Goal: Task Accomplishment & Management: Manage account settings

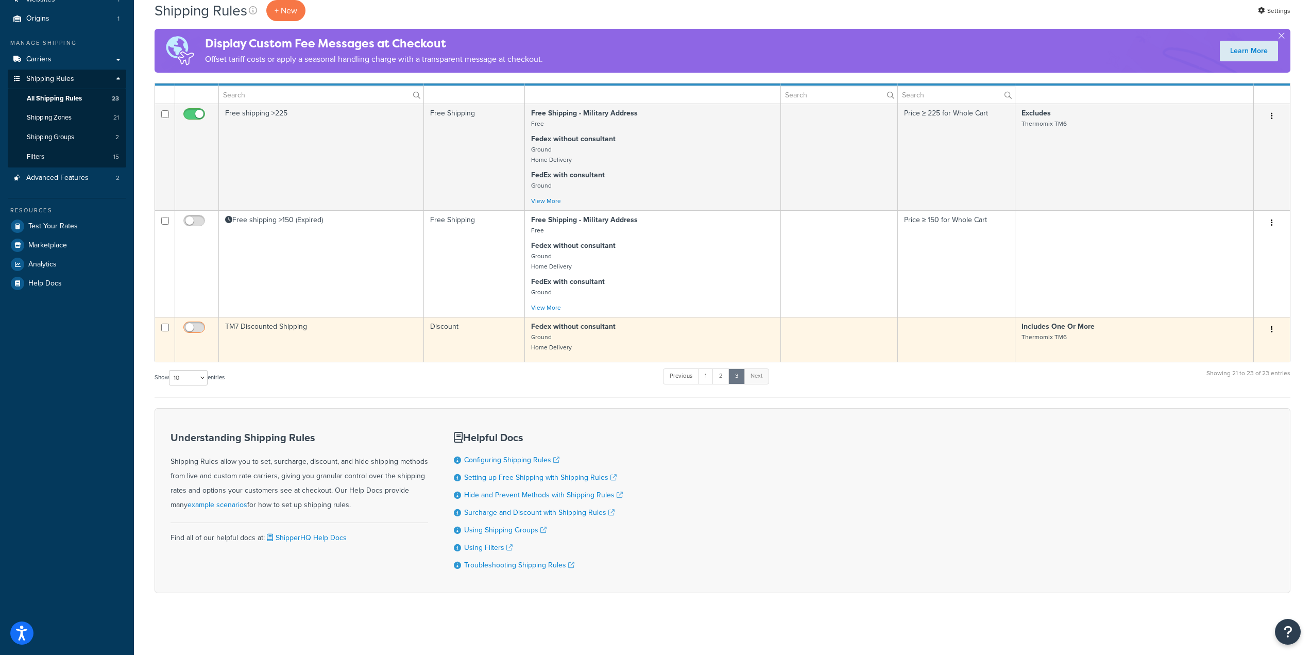
click at [197, 323] on input "checkbox" at bounding box center [195, 329] width 28 height 13
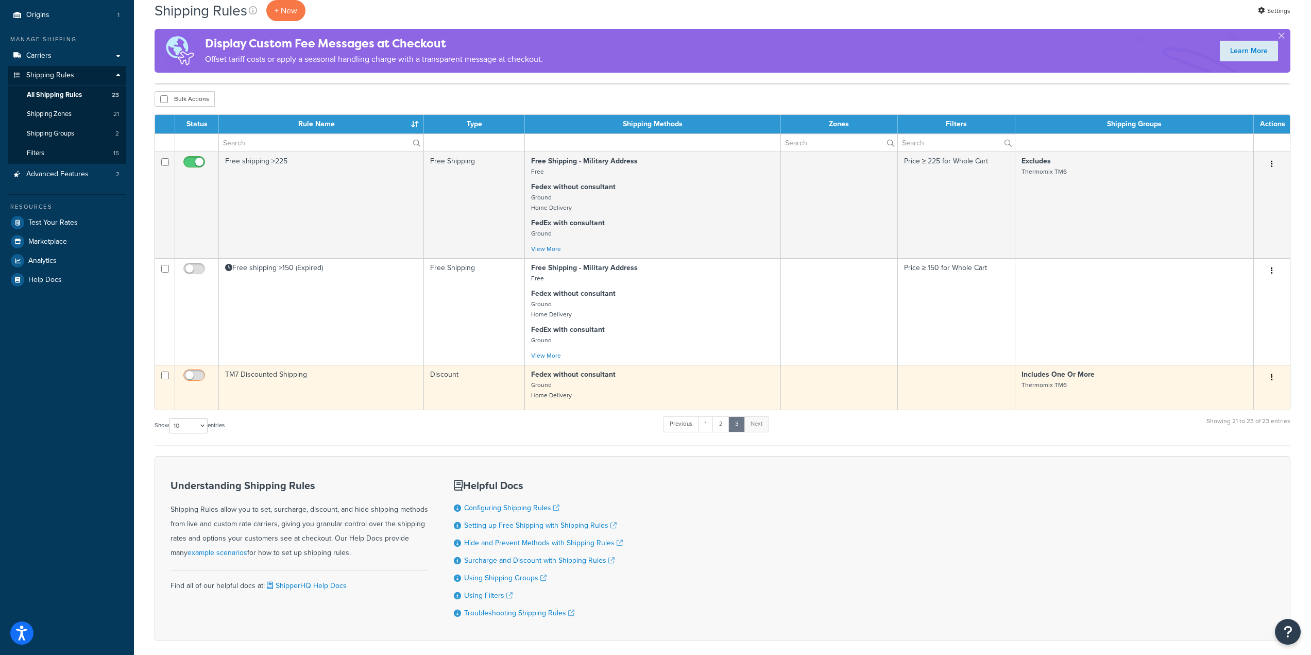
click at [186, 377] on input "checkbox" at bounding box center [195, 377] width 28 height 13
checkbox input "false"
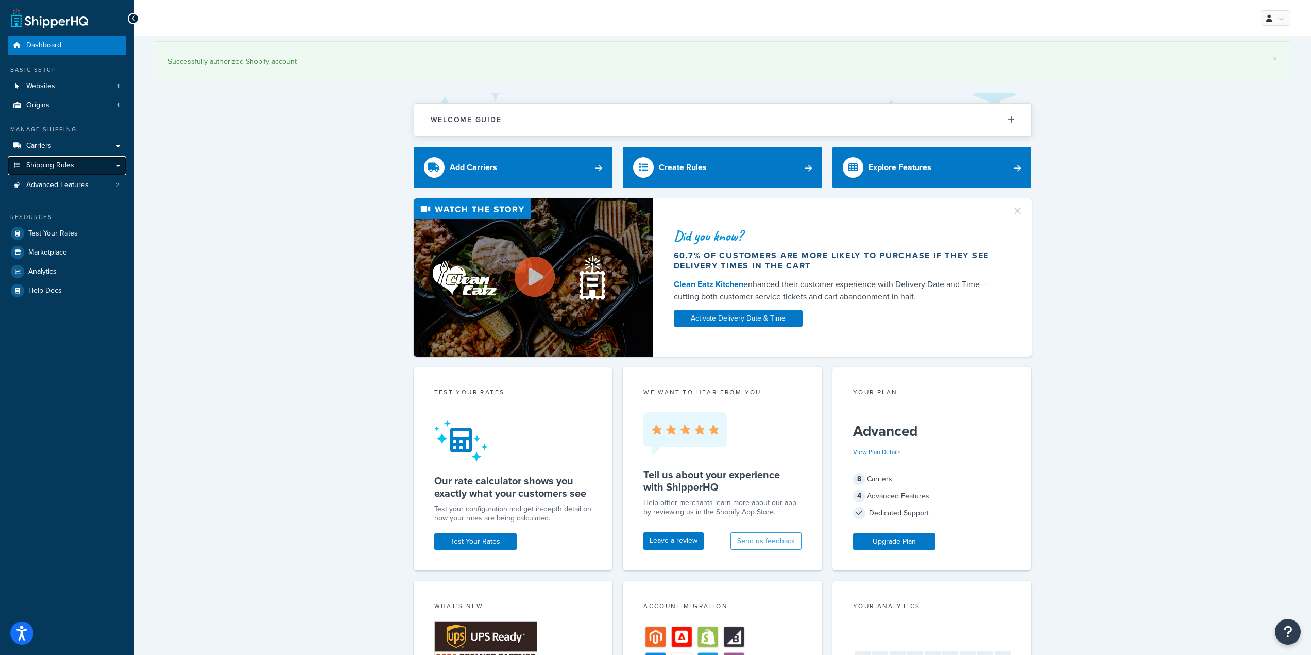
click at [50, 168] on span "Shipping Rules" at bounding box center [50, 165] width 48 height 9
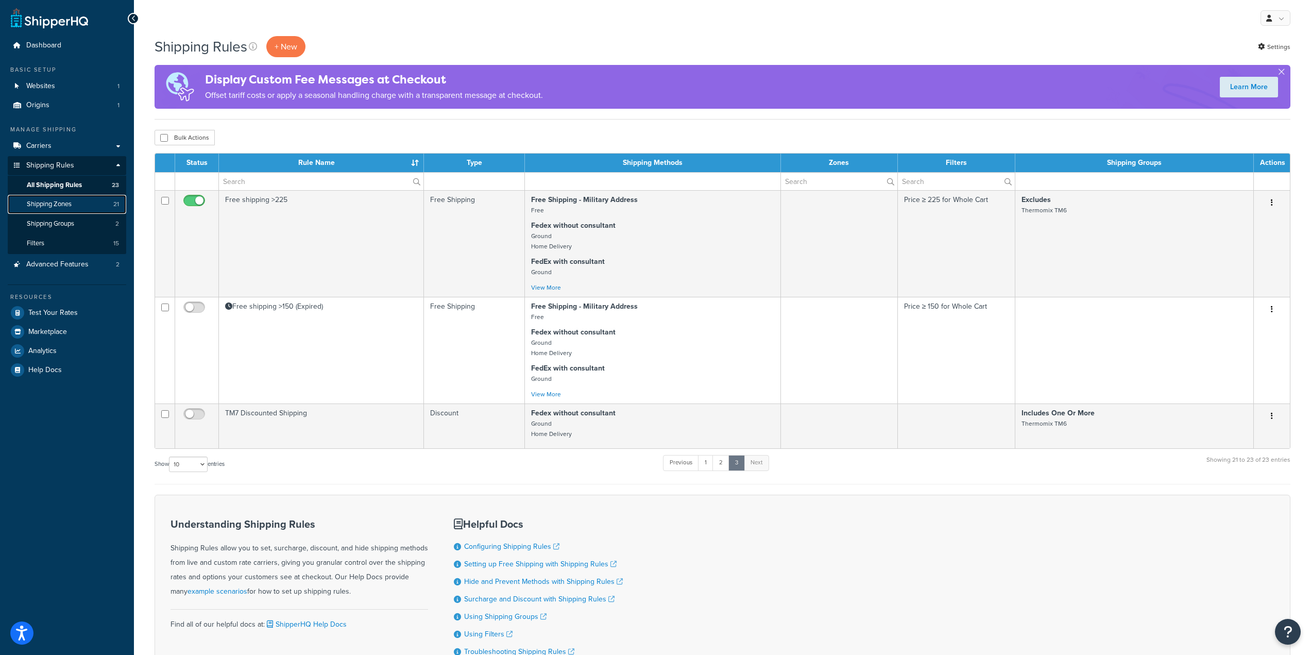
click at [61, 207] on span "Shipping Zones" at bounding box center [49, 204] width 45 height 9
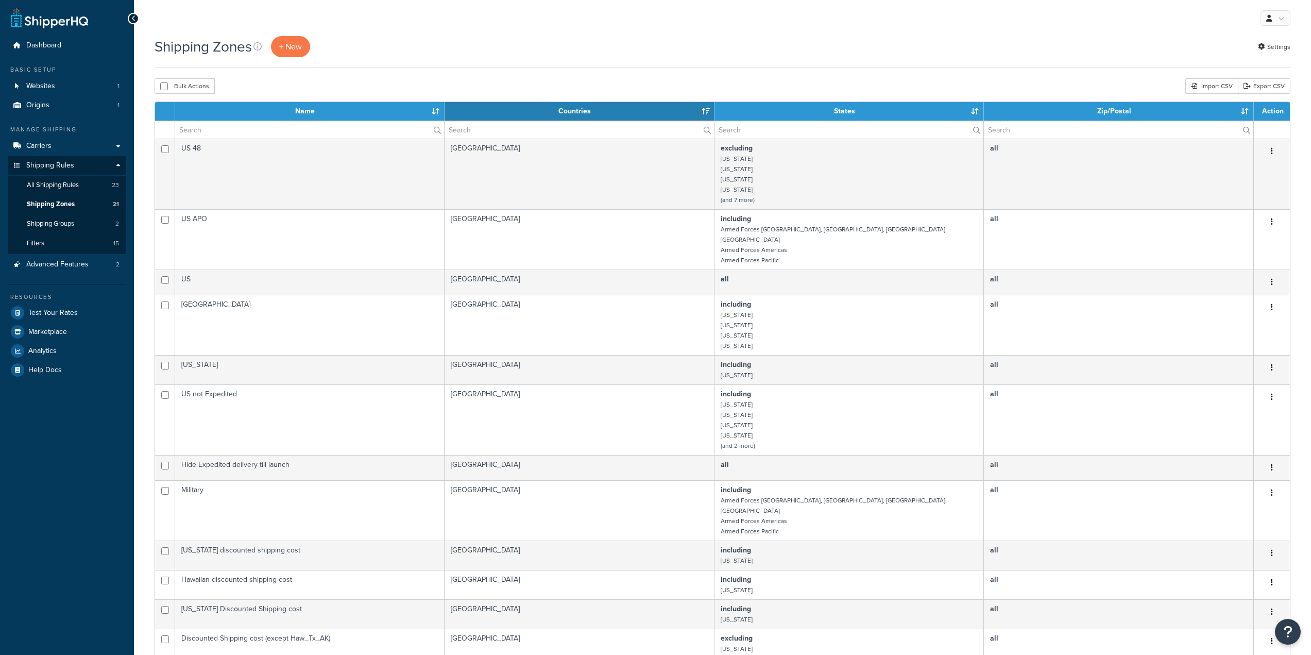
select select "15"
click at [60, 189] on span "All Shipping Rules" at bounding box center [53, 185] width 52 height 9
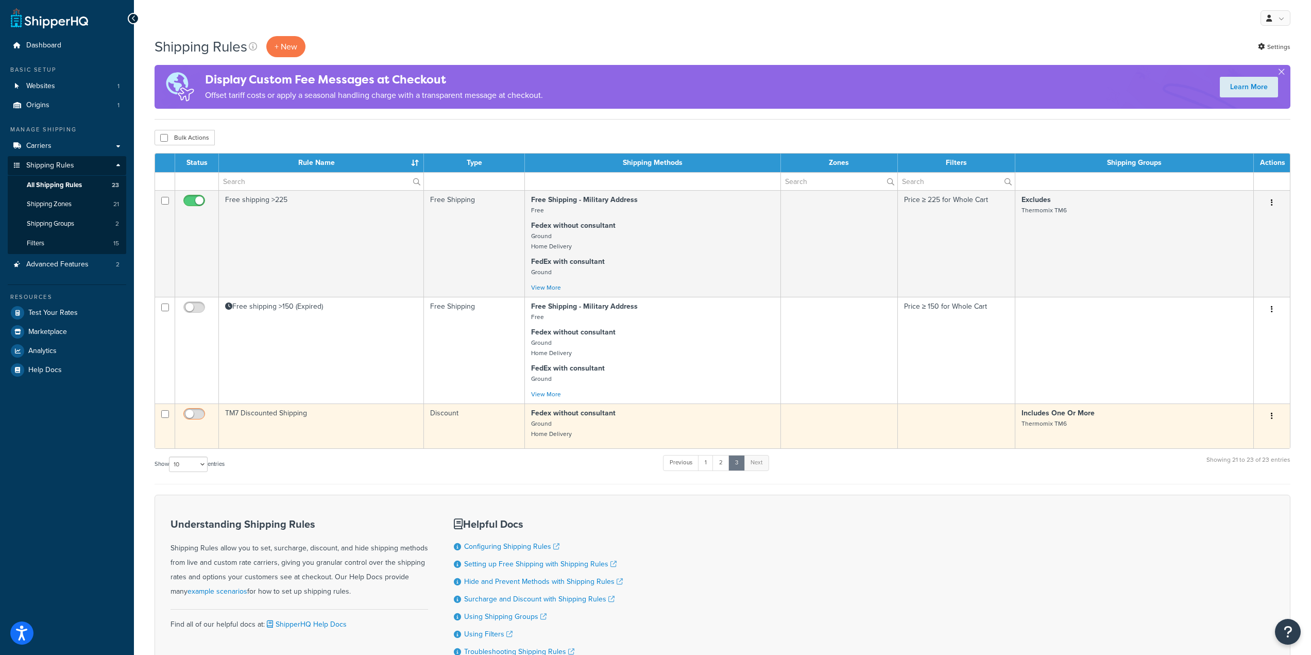
click at [188, 412] on input "checkbox" at bounding box center [195, 416] width 28 height 13
checkbox input "true"
click at [463, 419] on td "Discount" at bounding box center [474, 425] width 101 height 45
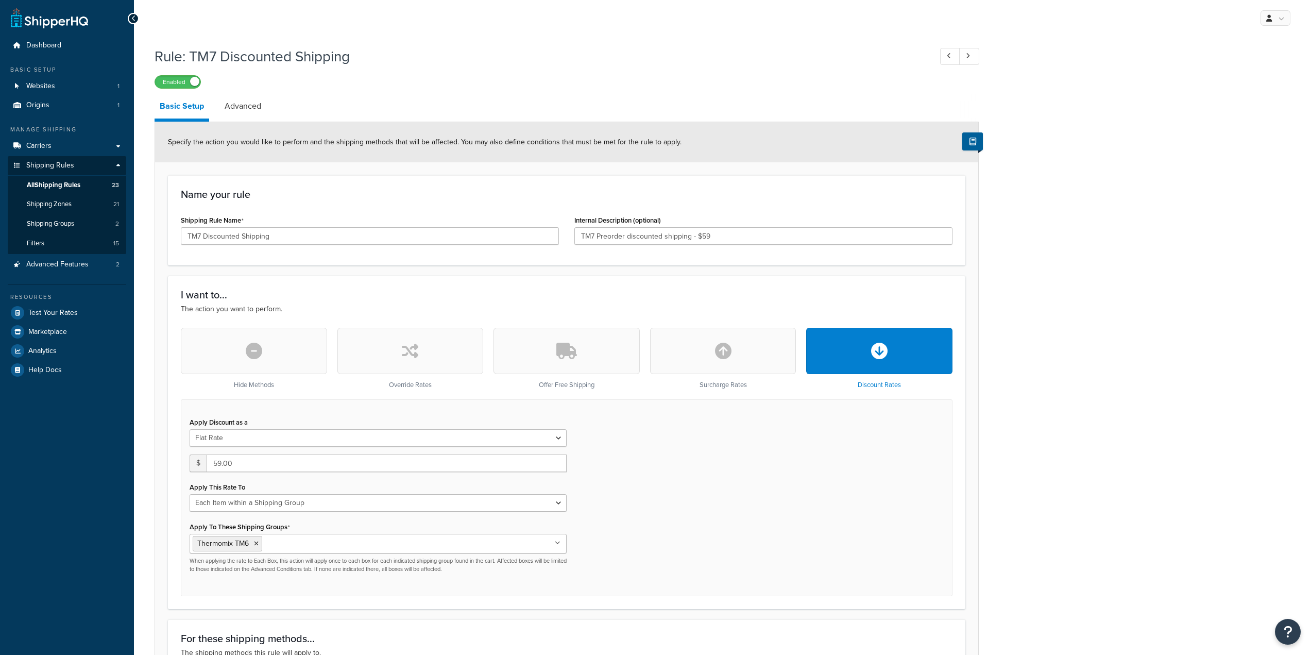
select select "ITEM"
click at [423, 345] on button "button" at bounding box center [410, 351] width 146 height 46
type input "0"
select select "CART"
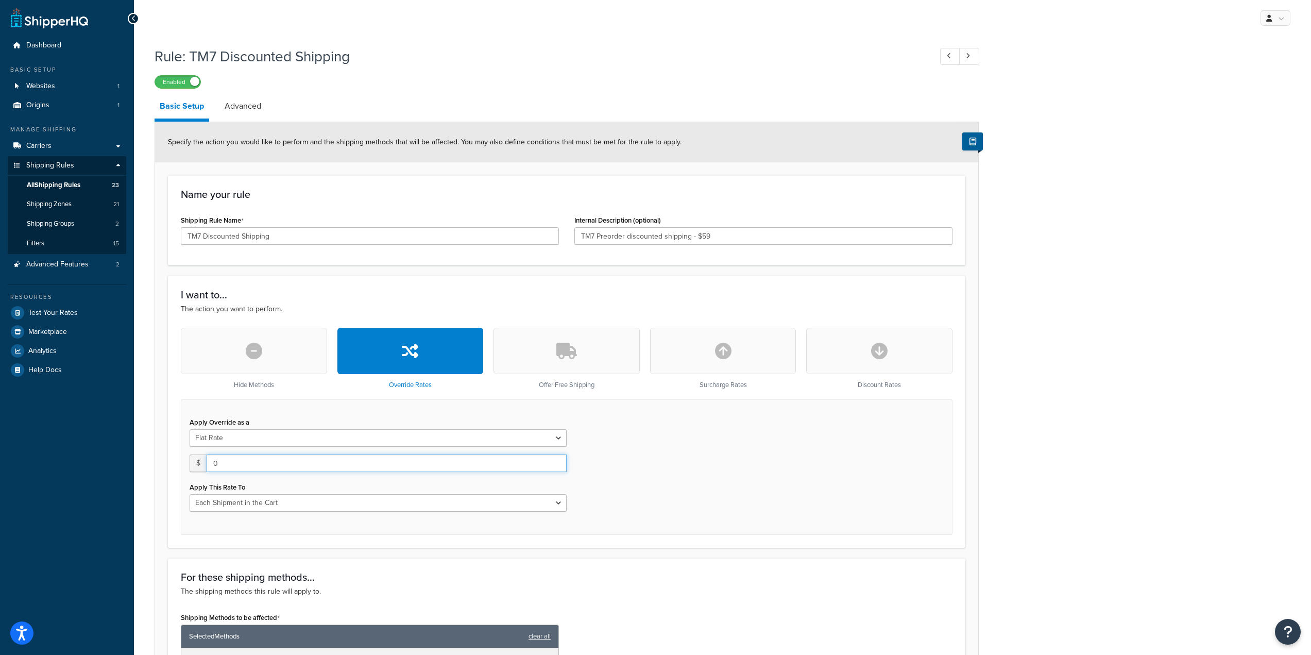
click at [273, 468] on input "0" at bounding box center [387, 463] width 360 height 18
drag, startPoint x: 272, startPoint y: 468, endPoint x: 107, endPoint y: 443, distance: 166.8
click at [141, 442] on div "Rule: TM7 Discounted Shipping Enabled Basic Setup Advanced Specify the action y…" at bounding box center [722, 526] width 1177 height 970
click at [224, 468] on input "0" at bounding box center [387, 463] width 360 height 18
click at [120, 446] on div "Dashboard Basic Setup Websites 1 Origins 1 Manage Shipping Carriers Carriers Al…" at bounding box center [655, 518] width 1311 height 1037
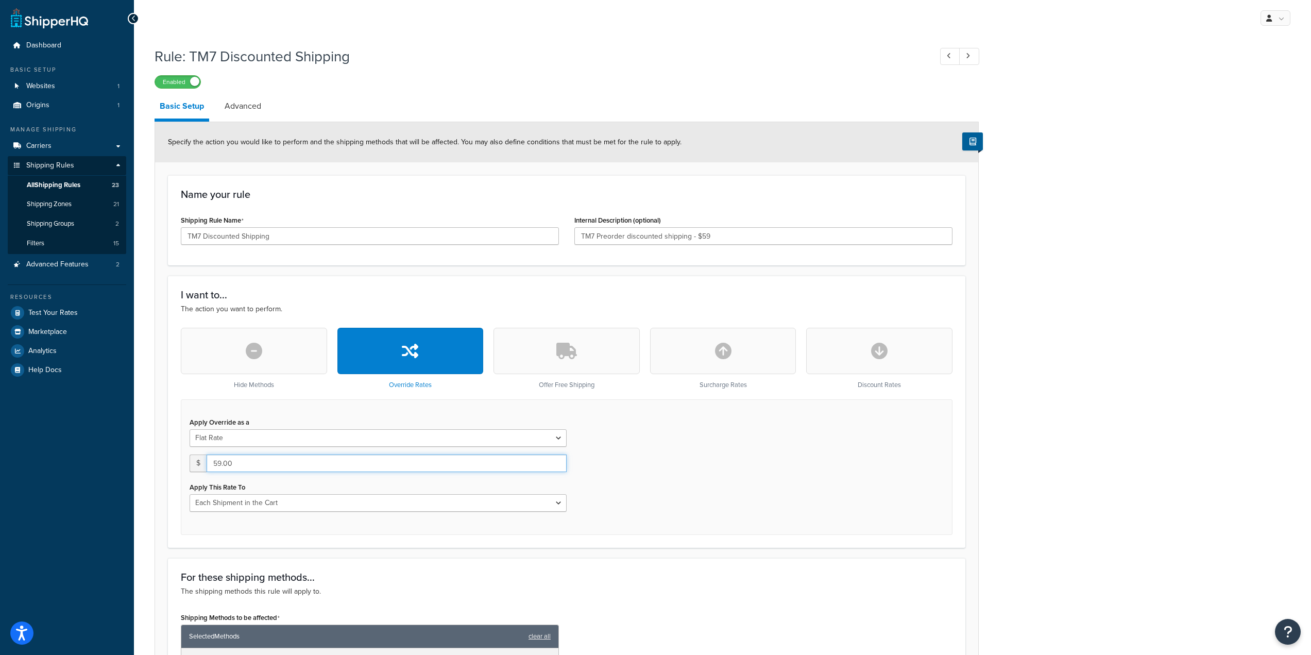
type input "59.00"
click at [791, 463] on div "Apply Override as a Flat Rate Percentage Flat Rate & Percentage $ 59.00 Apply T…" at bounding box center [567, 466] width 772 height 135
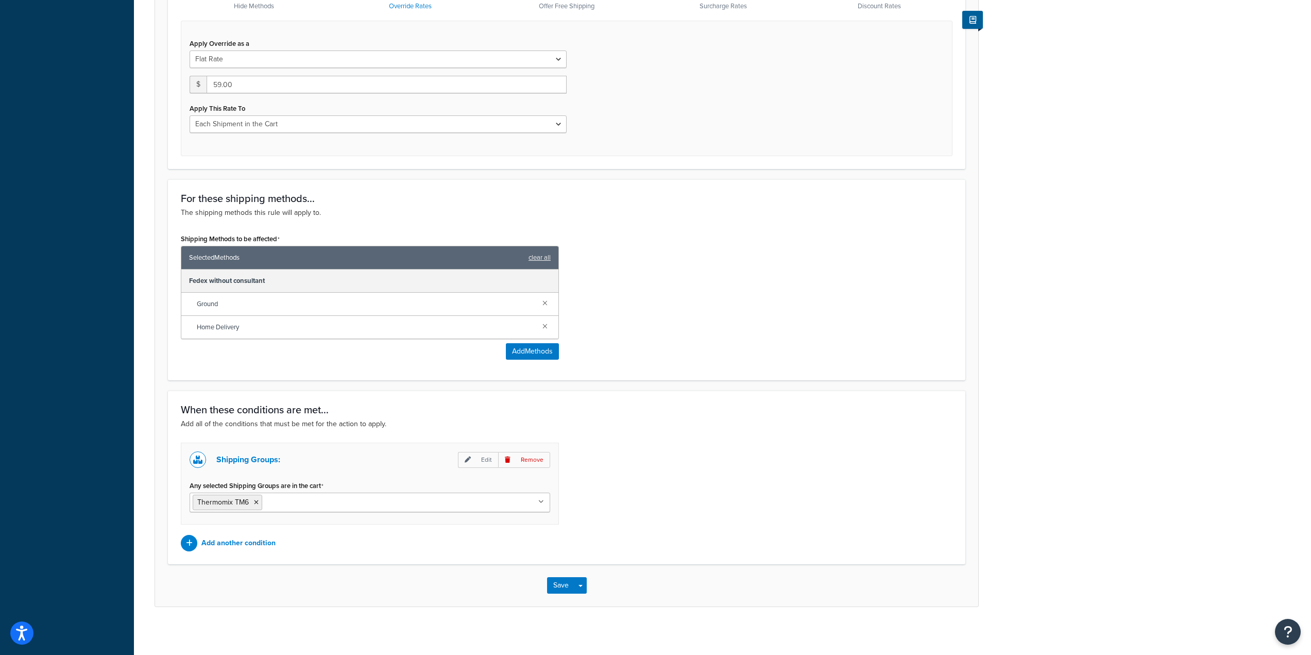
scroll to position [384, 0]
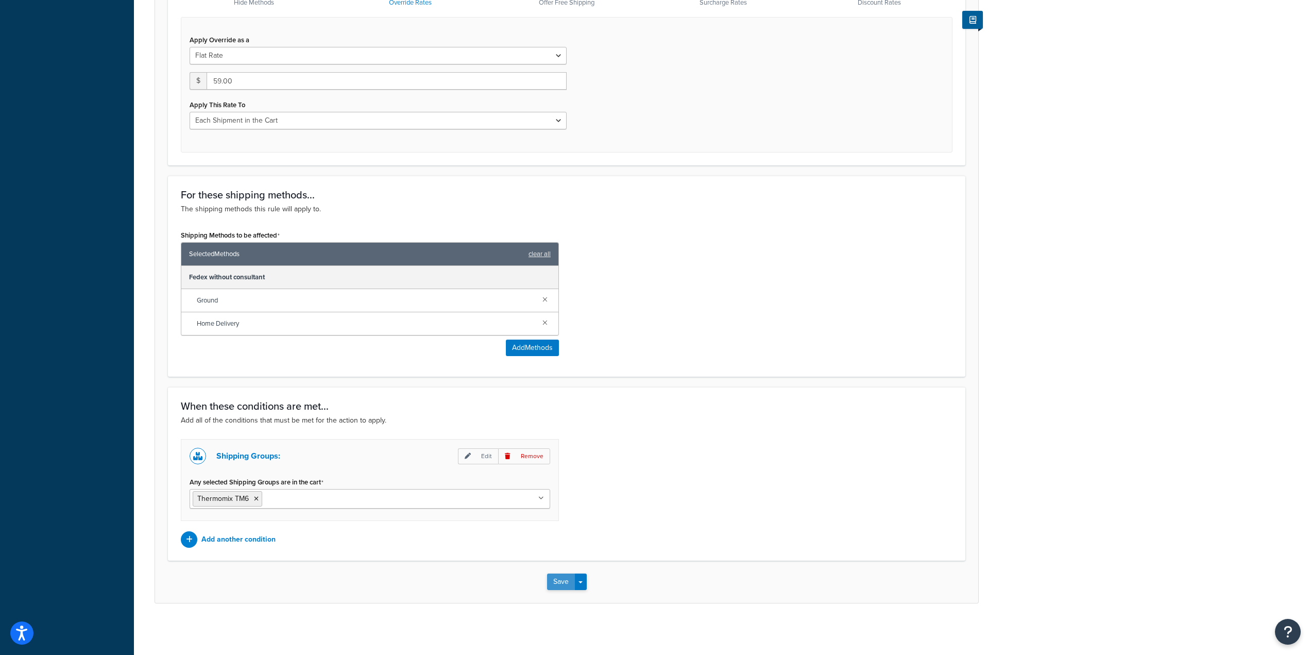
click at [559, 585] on button "Save" at bounding box center [561, 581] width 28 height 16
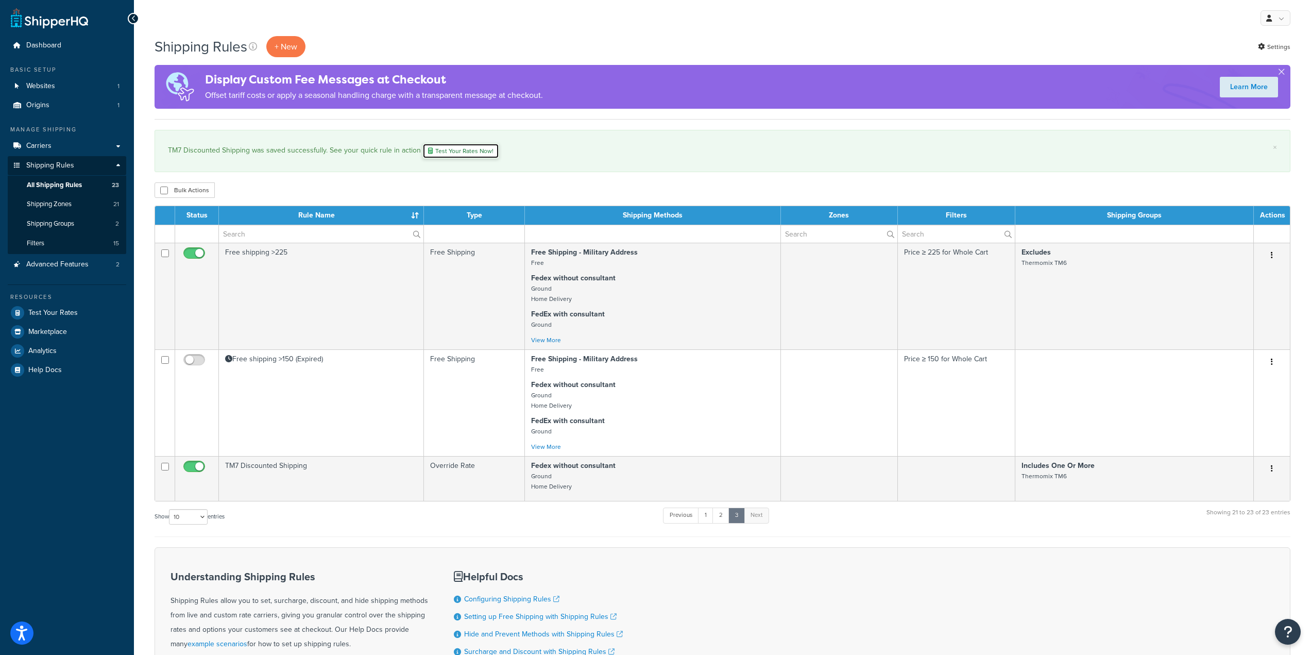
click at [453, 155] on link "Test Your Rates Now!" at bounding box center [460, 150] width 77 height 15
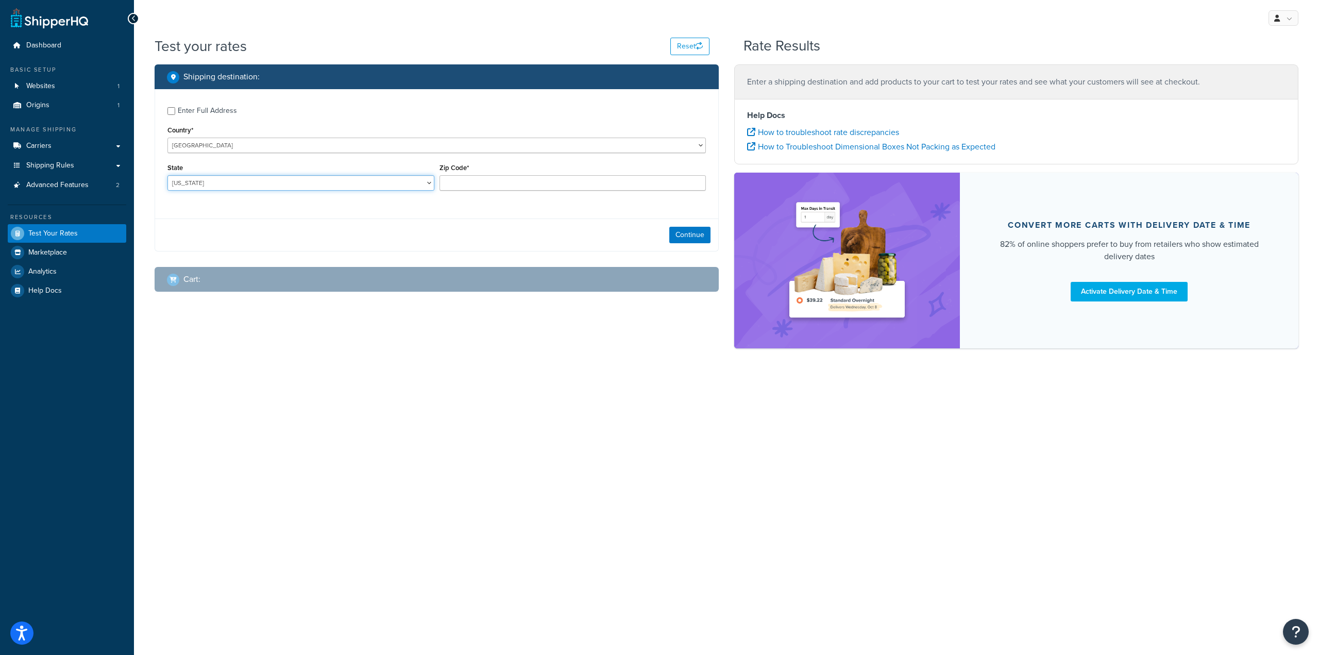
click at [287, 182] on select "Alabama Alaska American Samoa Arizona Arkansas Armed Forces Americas Armed Forc…" at bounding box center [300, 182] width 267 height 15
select select "AZ"
click at [167, 176] on select "Alabama Alaska American Samoa Arizona Arkansas Armed Forces Americas Armed Forc…" at bounding box center [300, 182] width 267 height 15
click at [485, 182] on input "Zip Code*" at bounding box center [572, 182] width 267 height 15
type input "85233"
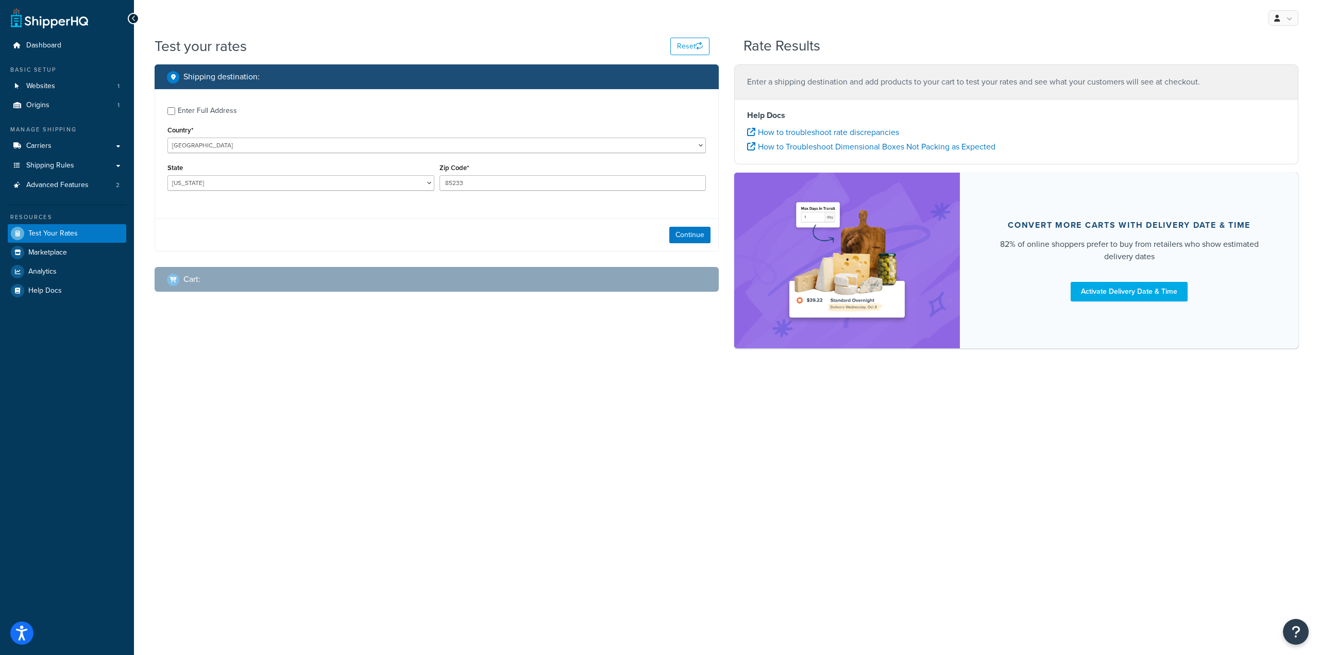
click at [684, 245] on div "Continue" at bounding box center [436, 234] width 563 height 32
click at [682, 238] on button "Continue" at bounding box center [689, 235] width 41 height 16
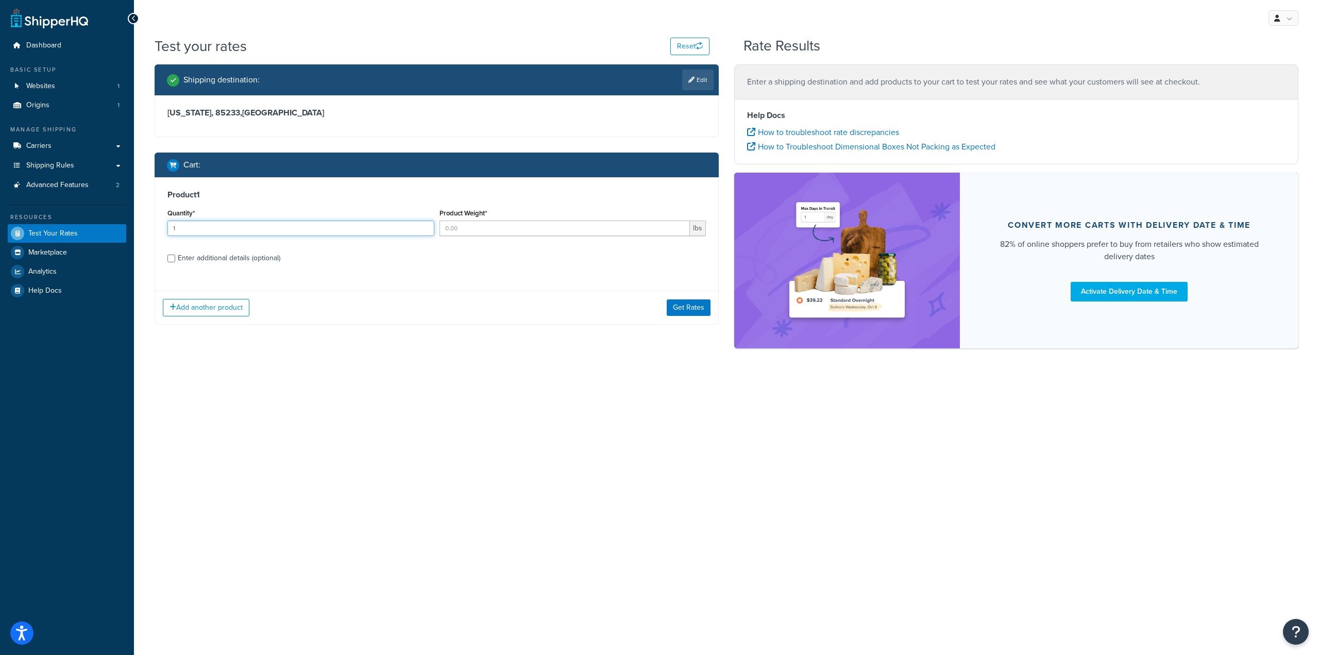
type input "1"
click at [424, 225] on input "1" at bounding box center [300, 227] width 267 height 15
click at [678, 226] on input "1" at bounding box center [564, 227] width 251 height 15
click at [678, 226] on input "2" at bounding box center [564, 227] width 251 height 15
click at [678, 226] on input "3" at bounding box center [564, 227] width 251 height 15
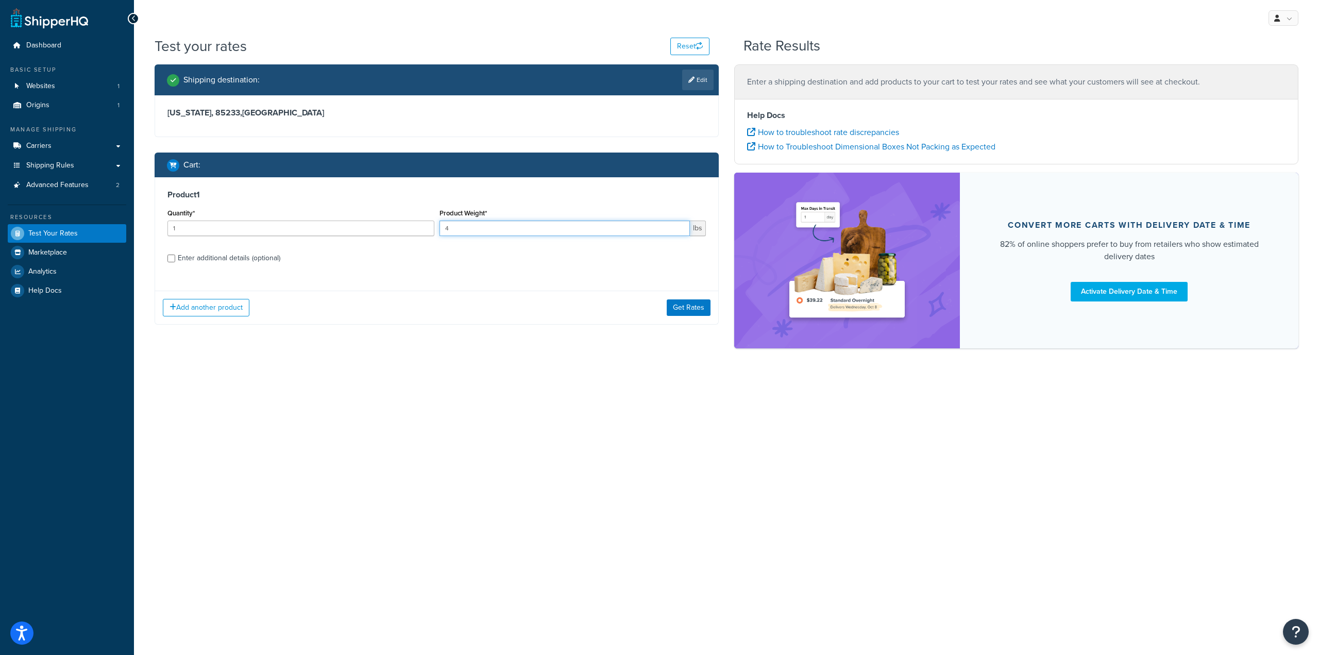
click at [678, 226] on input "4" at bounding box center [564, 227] width 251 height 15
click at [678, 226] on input "5" at bounding box center [564, 227] width 251 height 15
click at [678, 226] on input "6" at bounding box center [564, 227] width 251 height 15
click at [678, 226] on input "7" at bounding box center [564, 227] width 251 height 15
click at [678, 226] on input "8" at bounding box center [564, 227] width 251 height 15
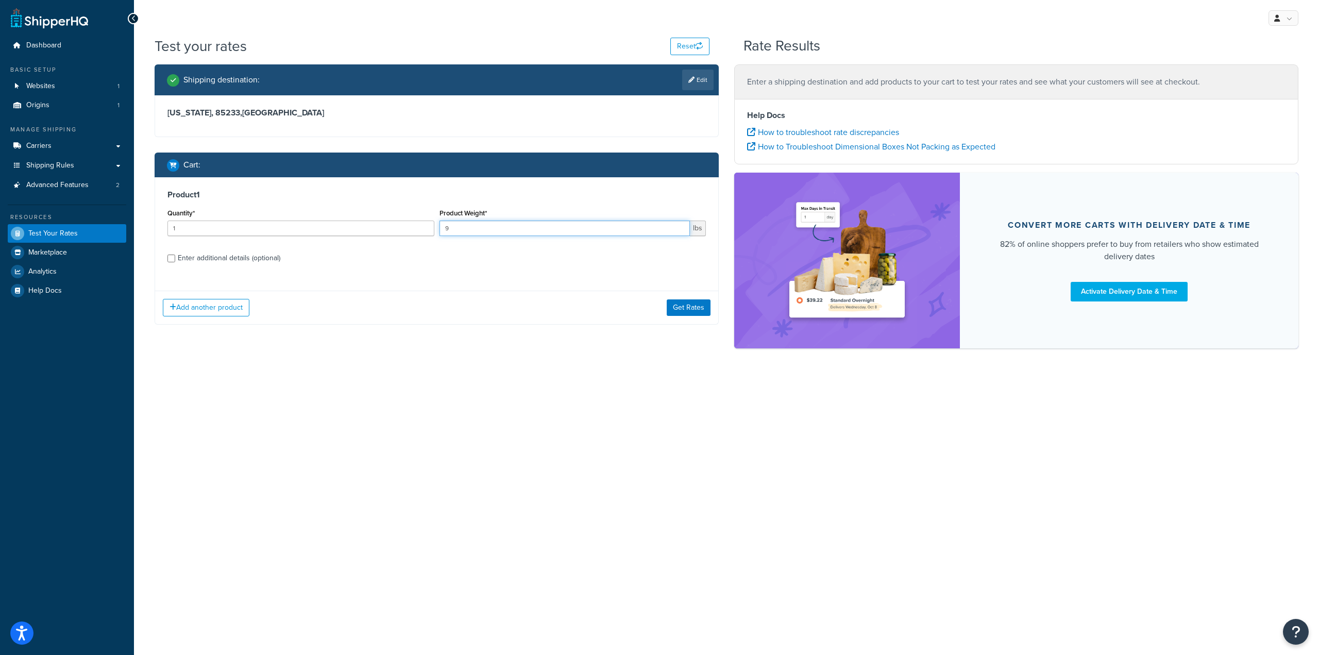
click at [678, 226] on input "9" at bounding box center [564, 227] width 251 height 15
click at [678, 226] on input "10" at bounding box center [564, 227] width 251 height 15
click at [678, 226] on input "11" at bounding box center [564, 227] width 251 height 15
click at [678, 226] on input "12" at bounding box center [564, 227] width 251 height 15
click at [678, 226] on input "13" at bounding box center [564, 227] width 251 height 15
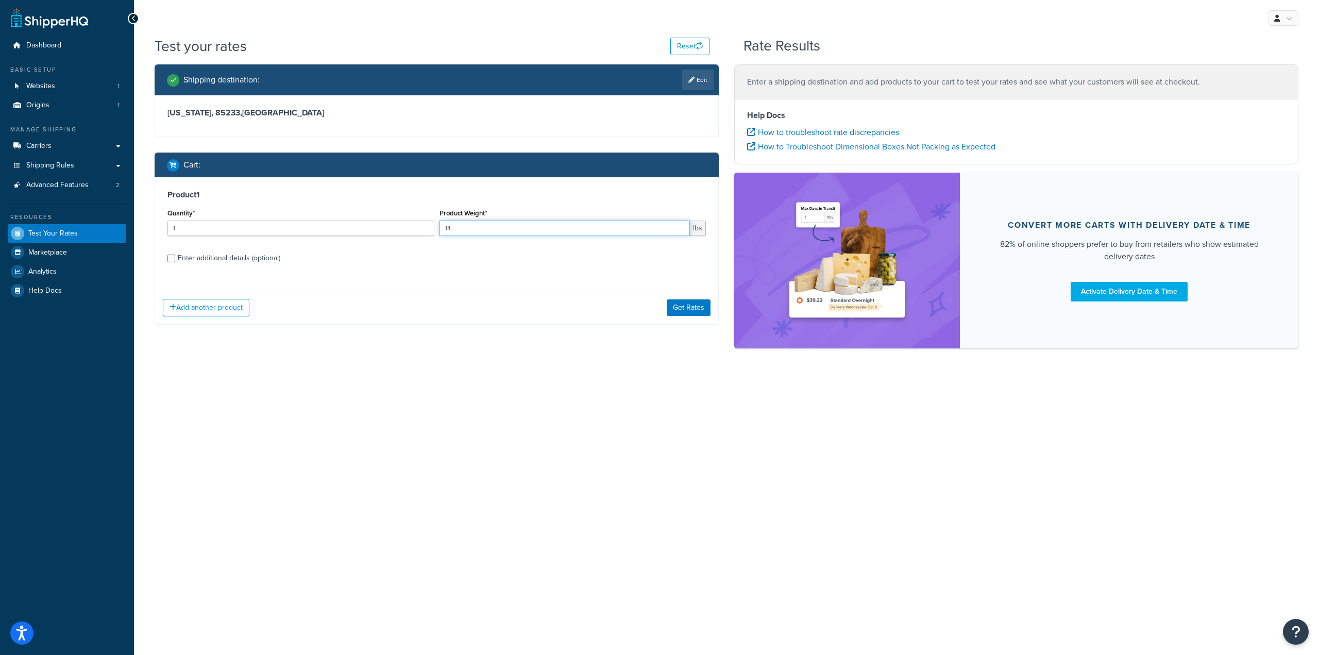
click at [678, 226] on input "14" at bounding box center [564, 227] width 251 height 15
click at [678, 226] on input "15" at bounding box center [564, 227] width 251 height 15
click at [678, 226] on input "16" at bounding box center [564, 227] width 251 height 15
click at [678, 226] on input "17" at bounding box center [564, 227] width 251 height 15
click at [678, 226] on input "18" at bounding box center [564, 227] width 251 height 15
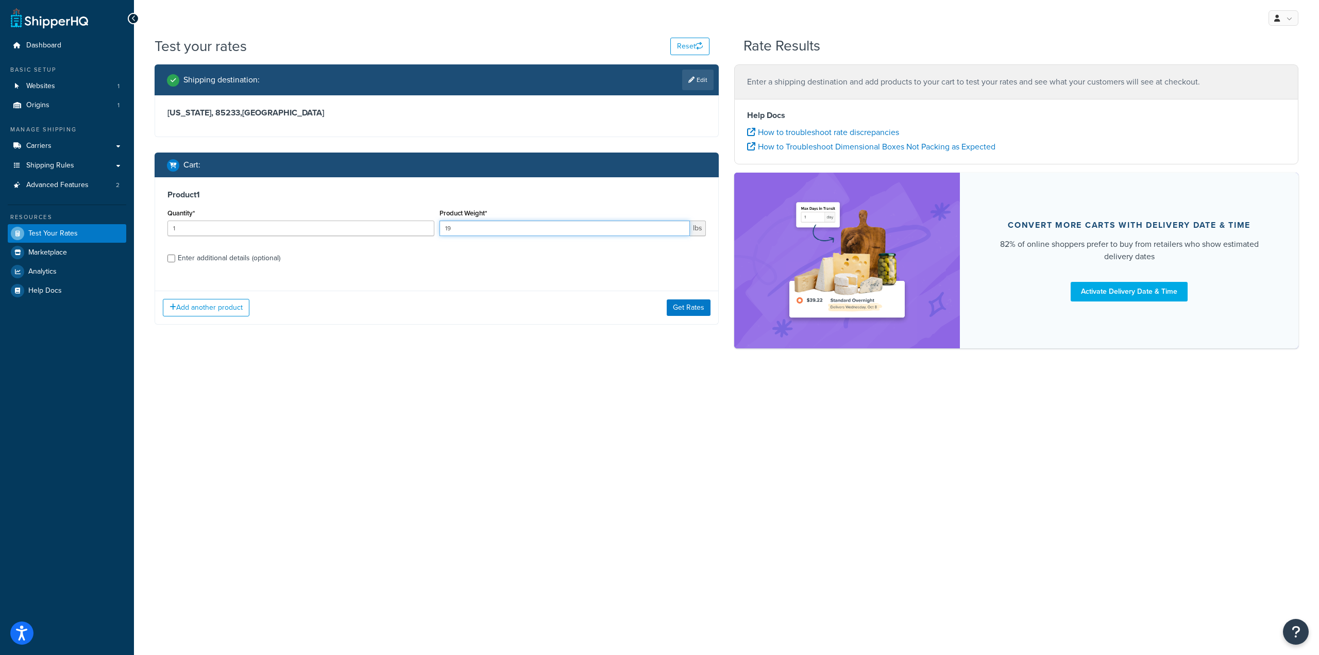
click at [678, 226] on input "19" at bounding box center [564, 227] width 251 height 15
click at [678, 226] on input "20" at bounding box center [564, 227] width 251 height 15
click at [678, 226] on input "21" at bounding box center [564, 227] width 251 height 15
click at [678, 226] on input "22" at bounding box center [564, 227] width 251 height 15
click at [678, 226] on input "23" at bounding box center [564, 227] width 251 height 15
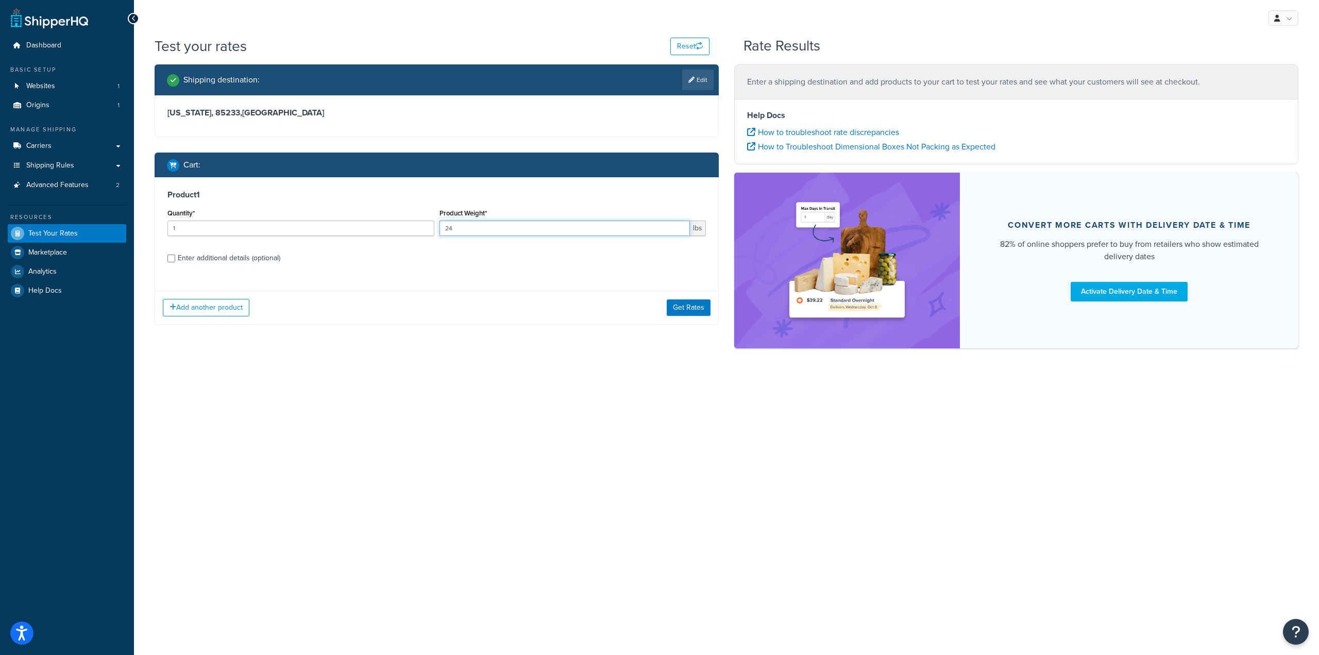
click at [678, 226] on input "24" at bounding box center [564, 227] width 251 height 15
click at [678, 226] on input "25" at bounding box center [564, 227] width 251 height 15
type input "26"
click at [678, 226] on input "26" at bounding box center [564, 227] width 251 height 15
click at [677, 311] on button "Get Rates" at bounding box center [689, 307] width 44 height 16
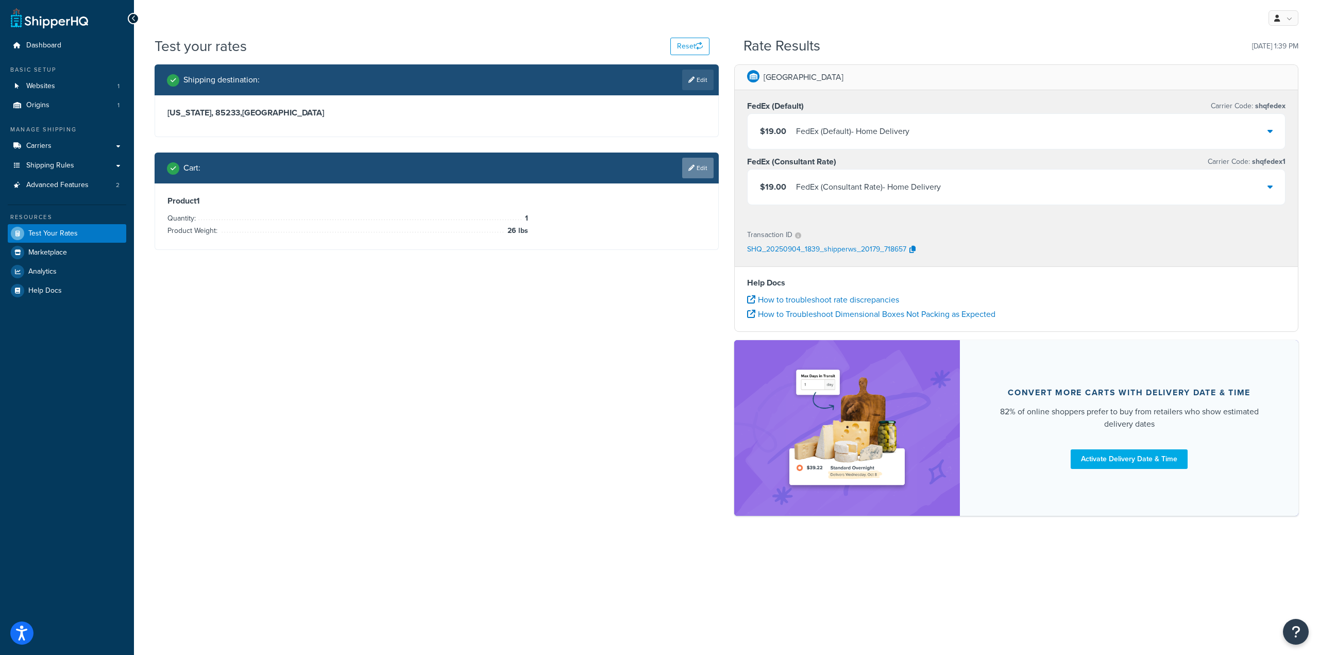
click at [690, 173] on link "Edit" at bounding box center [697, 168] width 31 height 21
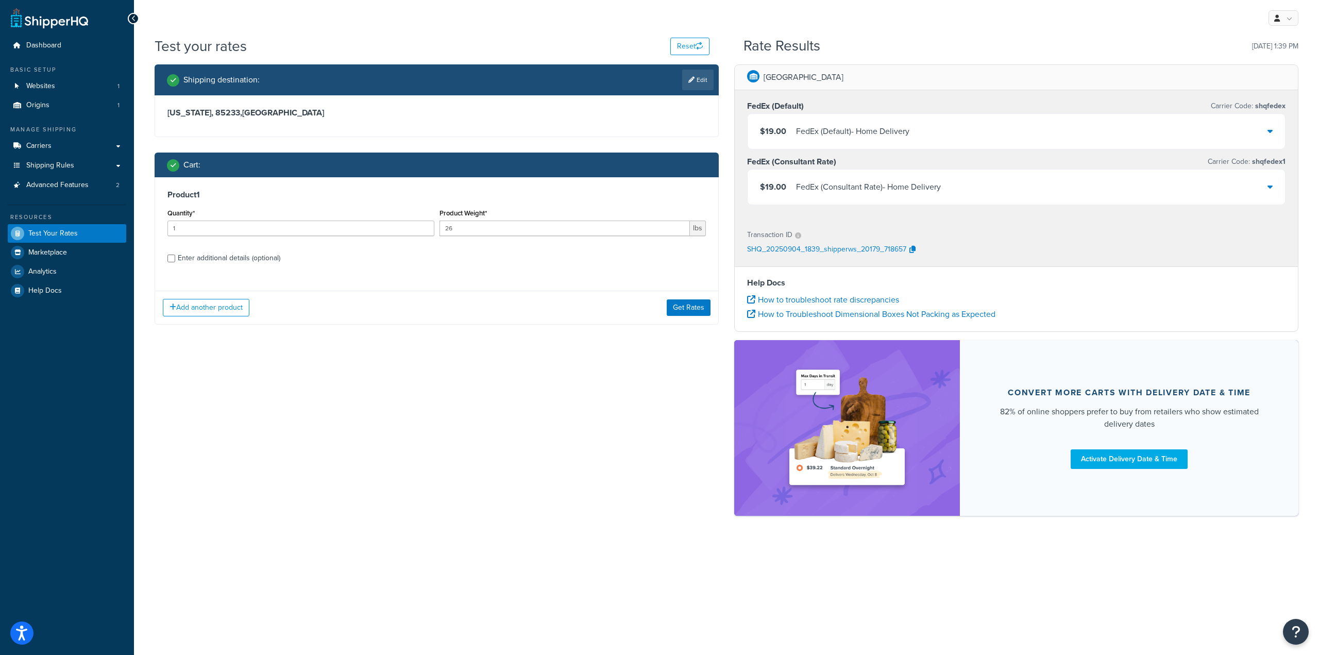
click at [219, 253] on div "Enter additional details (optional)" at bounding box center [229, 258] width 103 height 14
click at [175, 254] on input "Enter additional details (optional)" at bounding box center [171, 258] width 8 height 8
checkbox input "true"
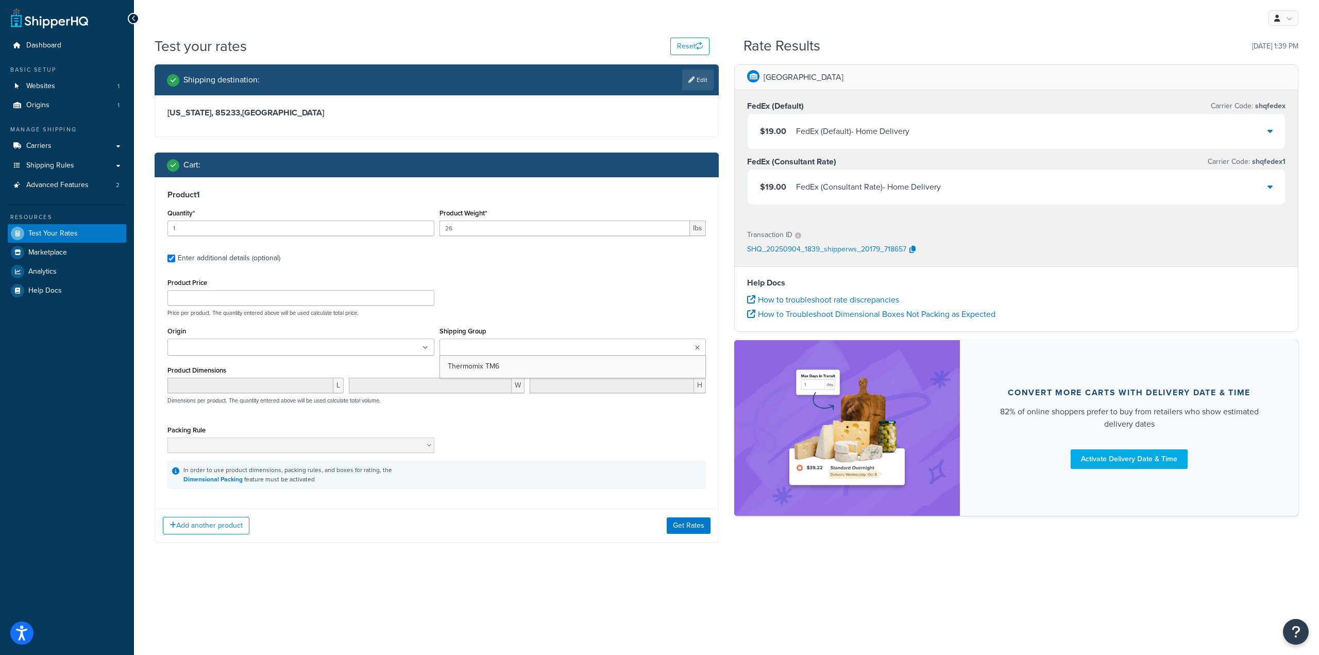
click at [512, 352] on input "Shipping Group" at bounding box center [487, 347] width 91 height 11
click at [692, 539] on div "Add another product Get Rates" at bounding box center [436, 527] width 563 height 33
click at [684, 532] on button "Get Rates" at bounding box center [689, 528] width 44 height 16
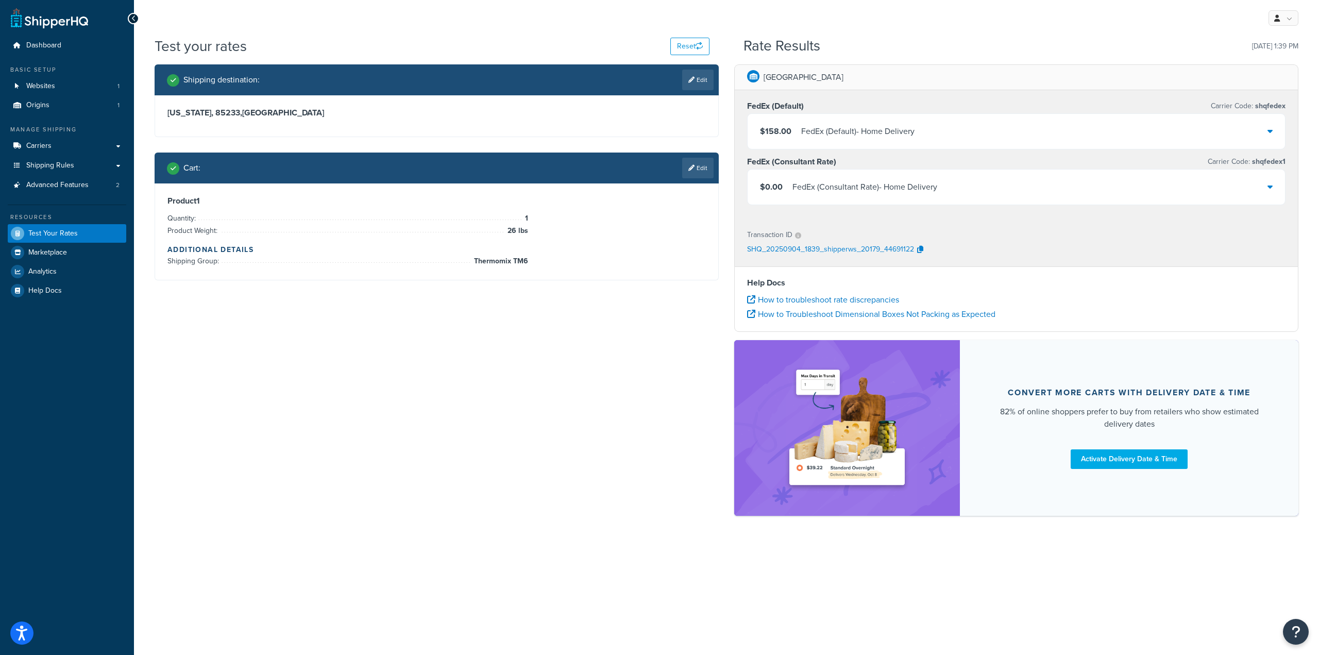
click at [1277, 136] on div "$158.00 FedEx (Default) - Home Delivery" at bounding box center [1015, 131] width 537 height 35
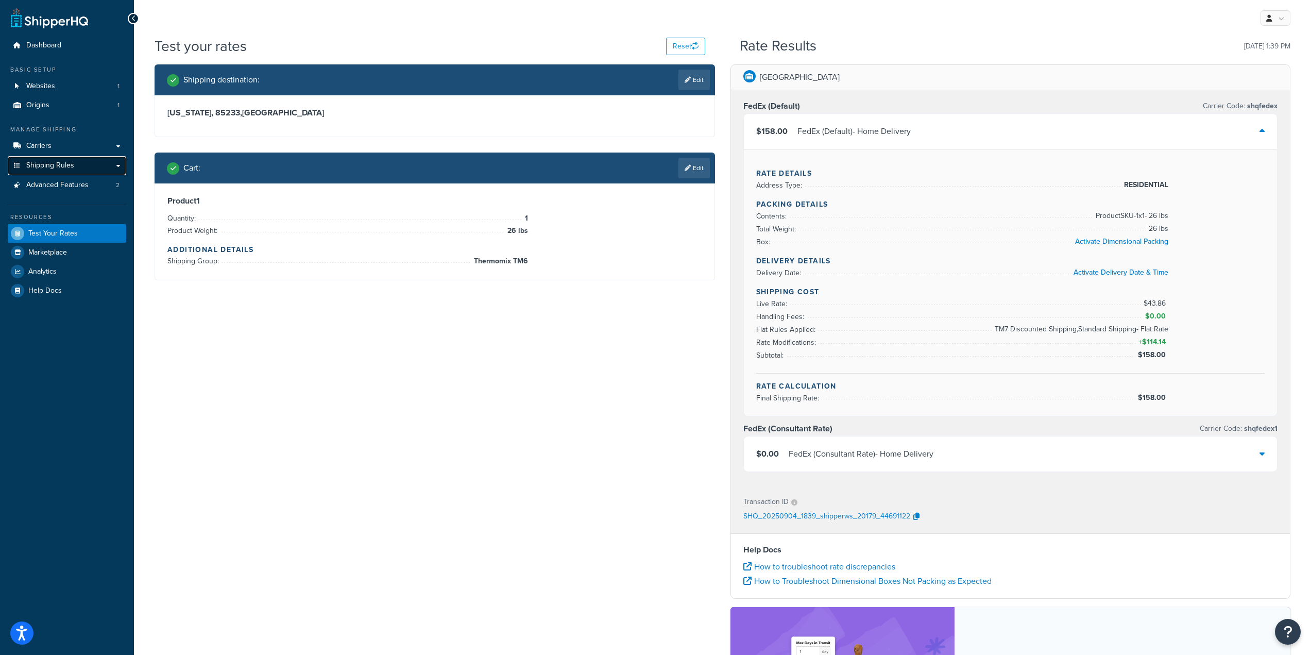
click at [86, 164] on link "Shipping Rules" at bounding box center [67, 165] width 118 height 19
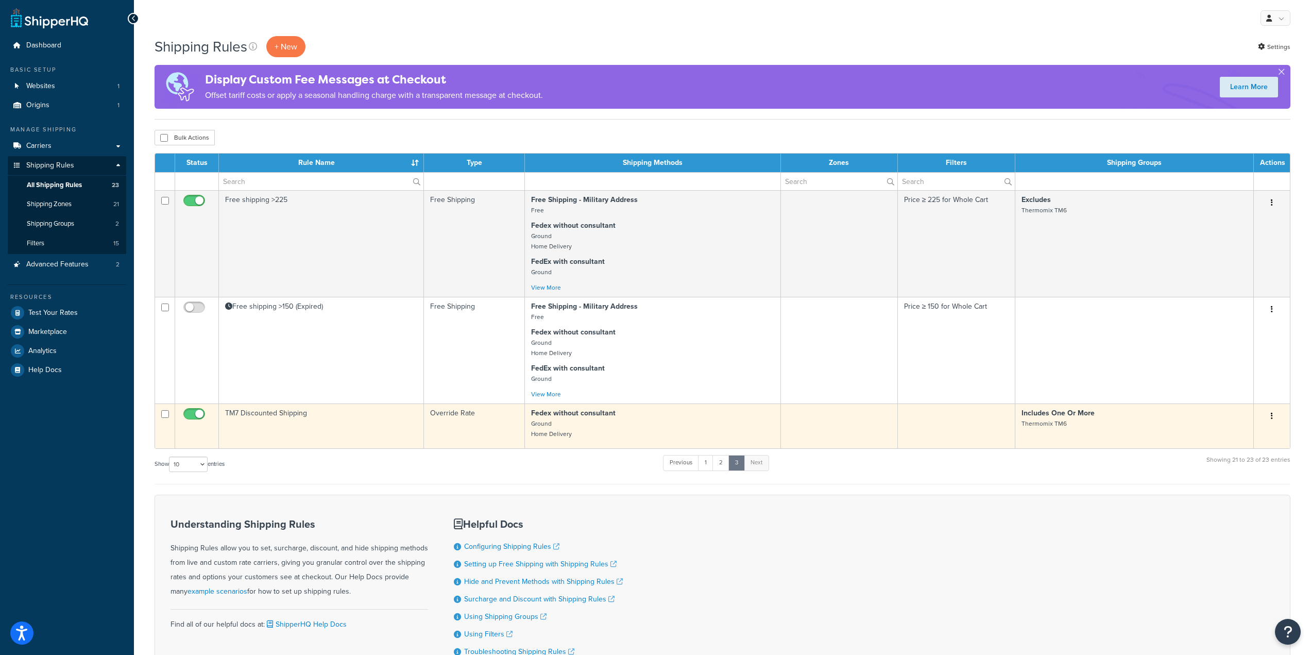
click at [195, 417] on input "checkbox" at bounding box center [195, 416] width 28 height 13
checkbox input "false"
click at [250, 421] on td "TM7 Discounted Shipping" at bounding box center [321, 425] width 205 height 45
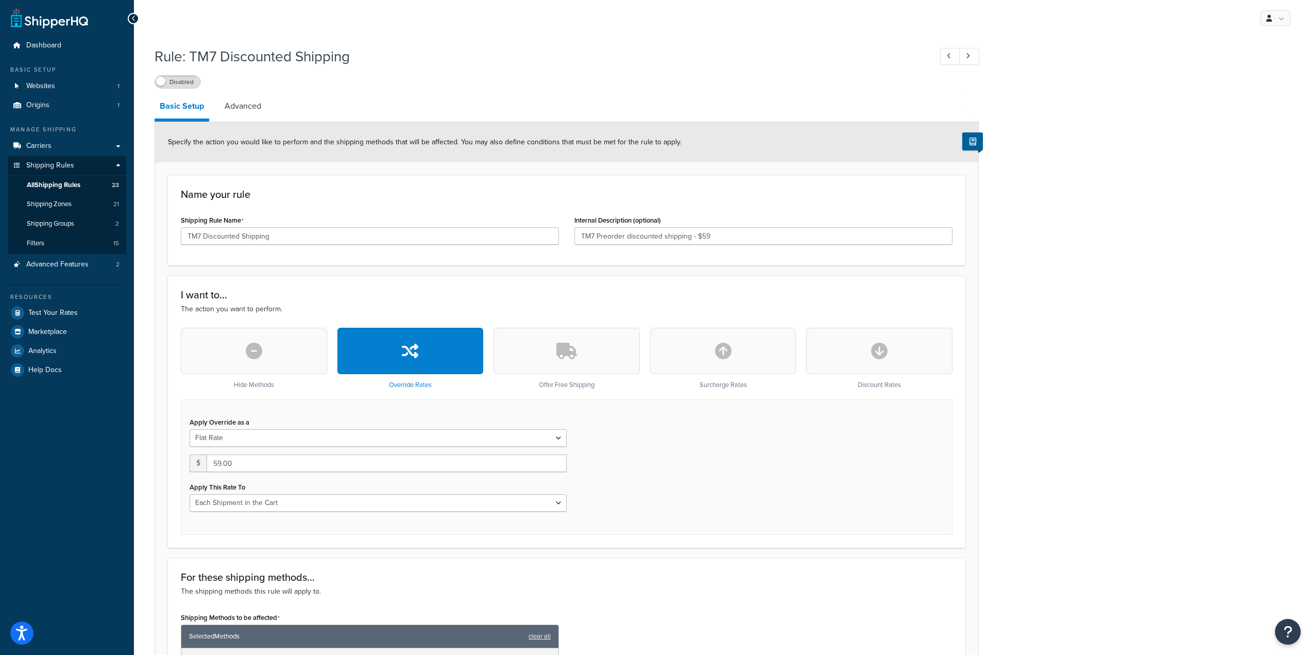
click at [284, 348] on button "button" at bounding box center [254, 351] width 146 height 46
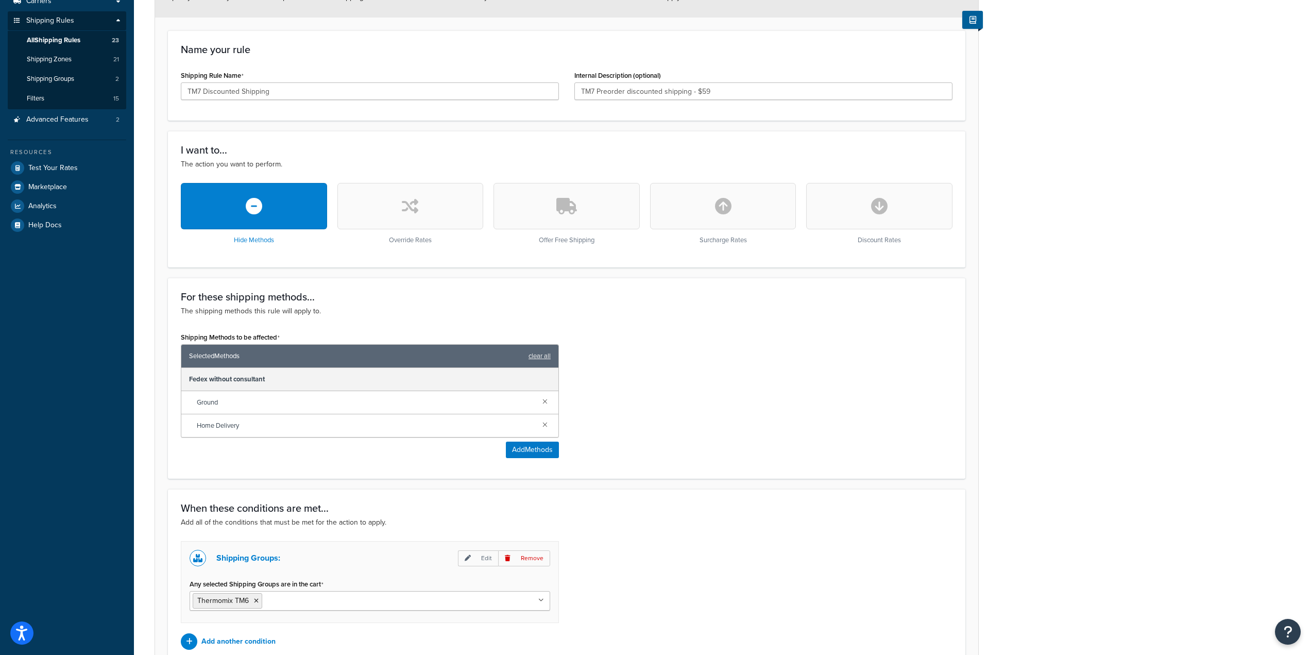
scroll to position [206, 0]
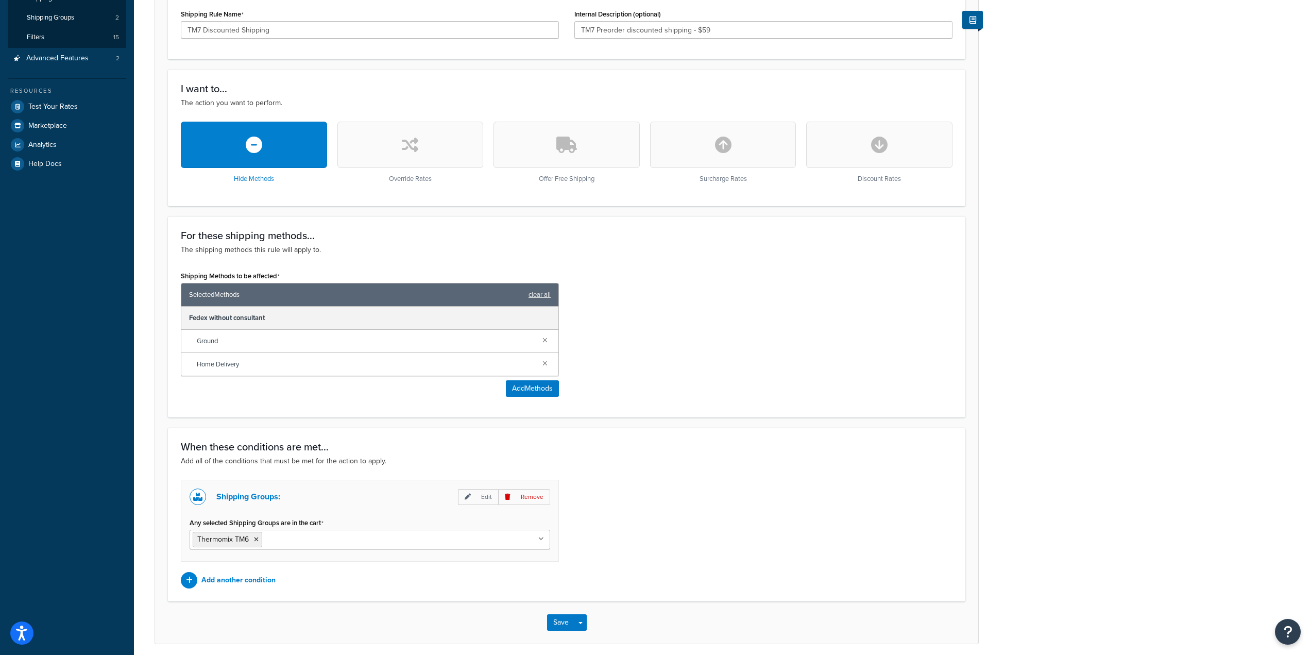
click at [397, 146] on button "button" at bounding box center [410, 145] width 146 height 46
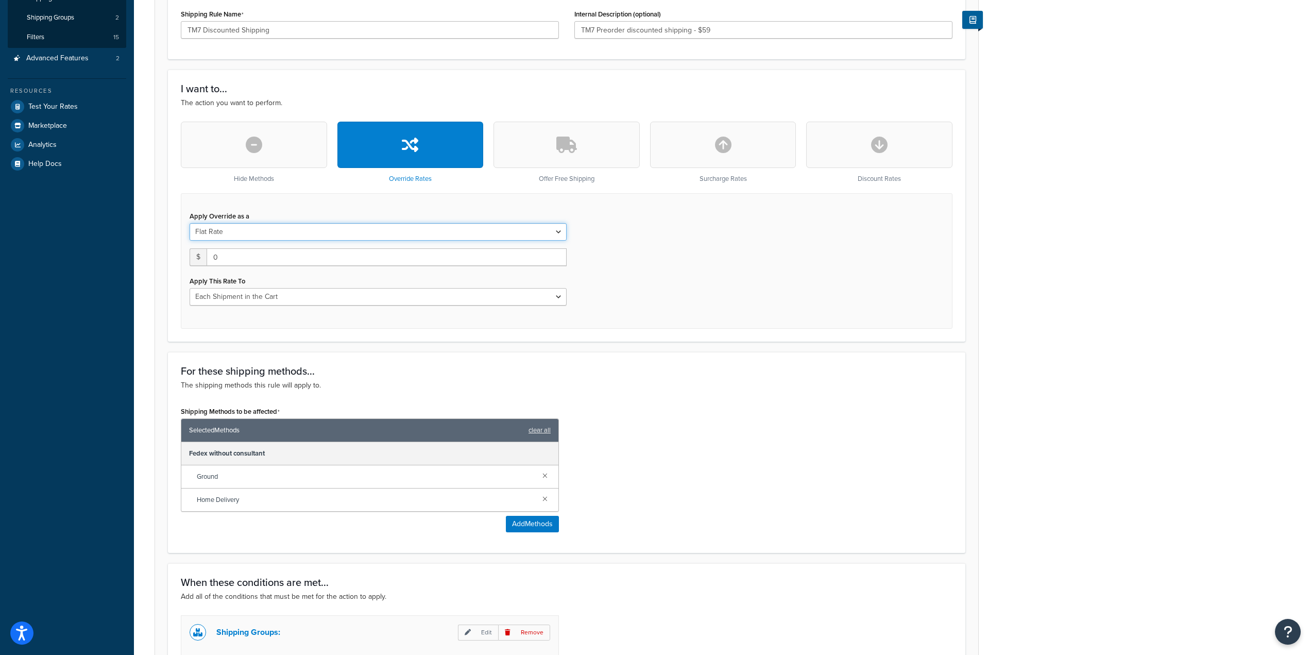
click at [299, 236] on select "Flat Rate Percentage Flat Rate & Percentage" at bounding box center [378, 232] width 377 height 18
click at [298, 233] on select "Flat Rate Percentage Flat Rate & Percentage" at bounding box center [378, 232] width 377 height 18
click at [334, 299] on select "Each Shipment in the Cart Each Shipping Group in the Cart Each Item within a Sh…" at bounding box center [378, 297] width 377 height 18
select select "BOX"
click at [190, 289] on select "Each Shipment in the Cart Each Shipping Group in the Cart Each Item within a Sh…" at bounding box center [378, 297] width 377 height 18
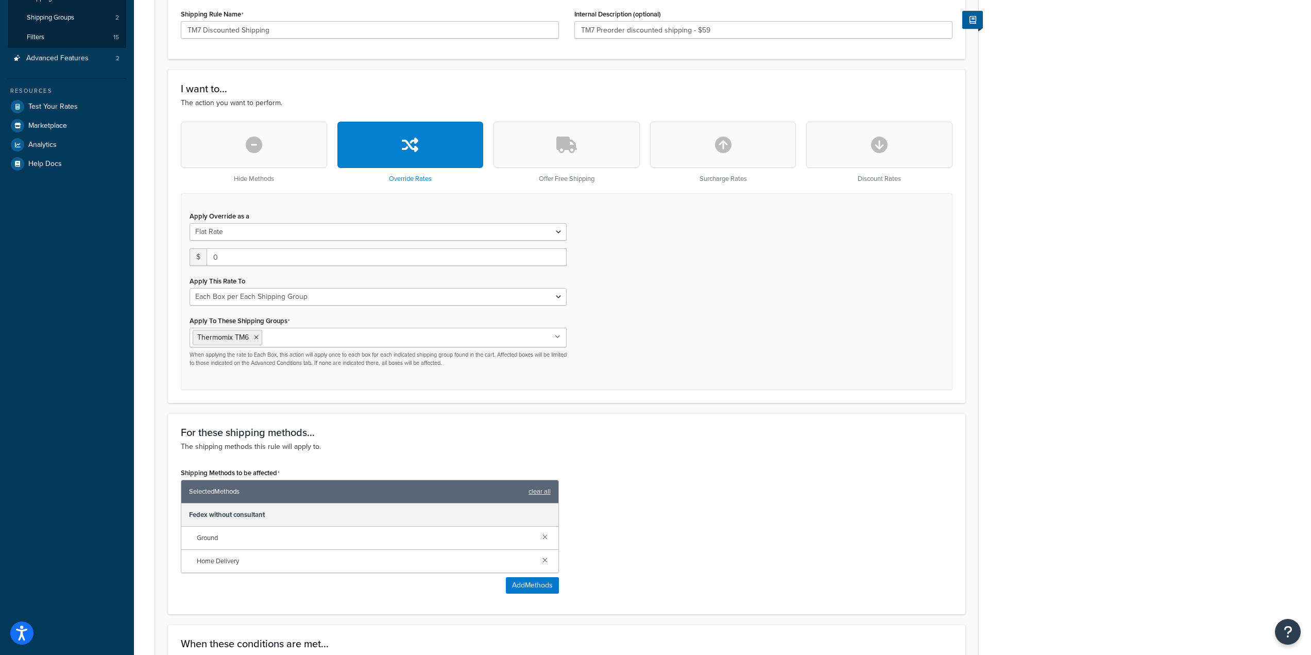
click at [620, 288] on div "Apply Override as a Flat Rate Percentage Flat Rate & Percentage $ 0 Apply This …" at bounding box center [567, 291] width 772 height 197
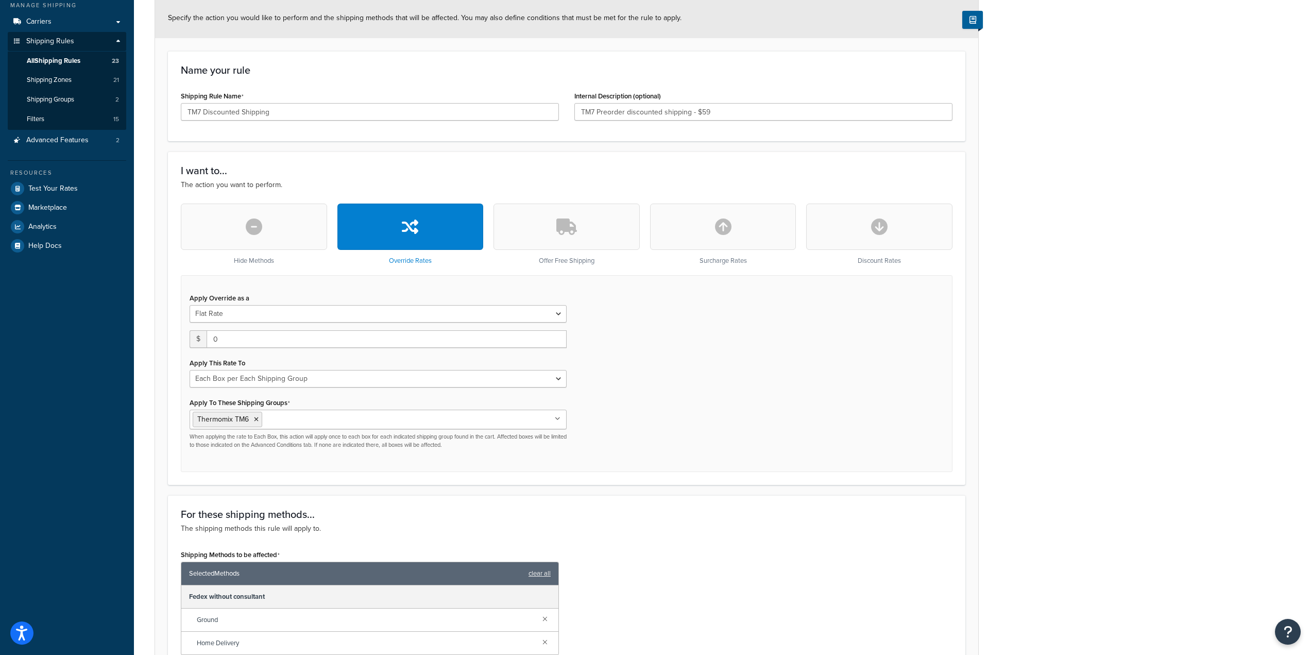
scroll to position [0, 0]
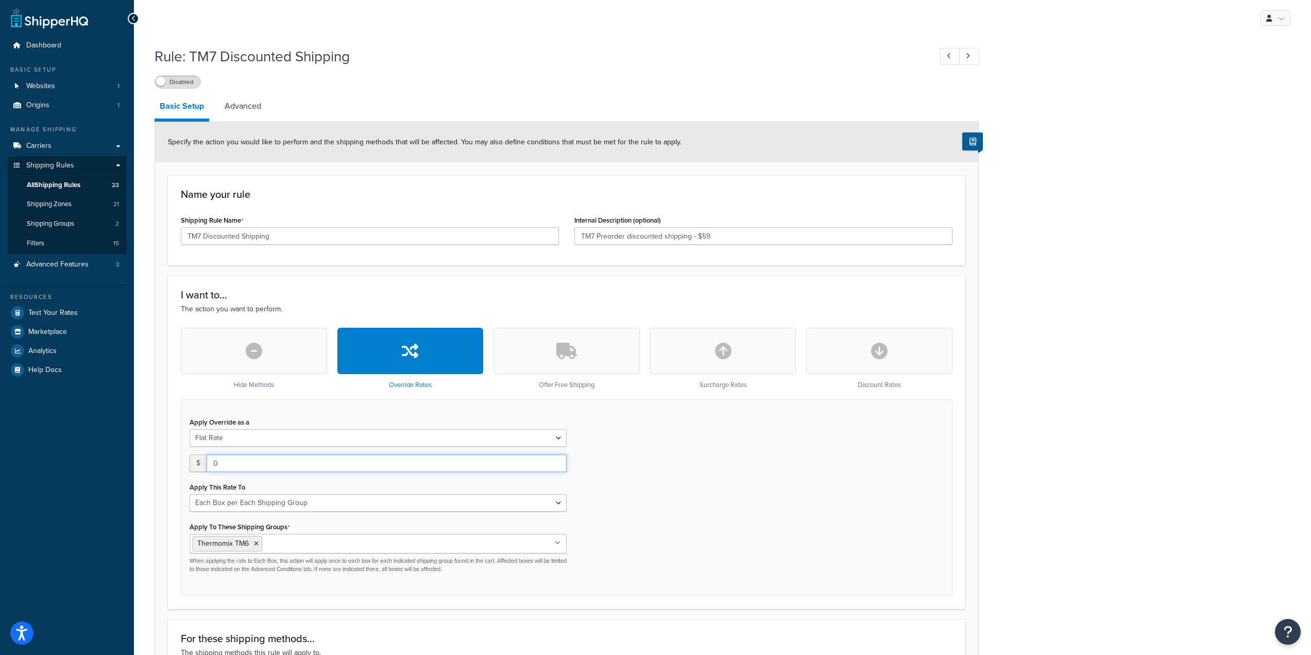
click at [295, 469] on input "0" at bounding box center [387, 463] width 360 height 18
drag, startPoint x: 232, startPoint y: 458, endPoint x: 205, endPoint y: 456, distance: 27.4
click at [209, 455] on input "0" at bounding box center [387, 463] width 360 height 18
type input "59.00"
click at [700, 533] on div "Apply Override as a Flat Rate Percentage Flat Rate & Percentage $ 59.00 Apply T…" at bounding box center [567, 497] width 772 height 197
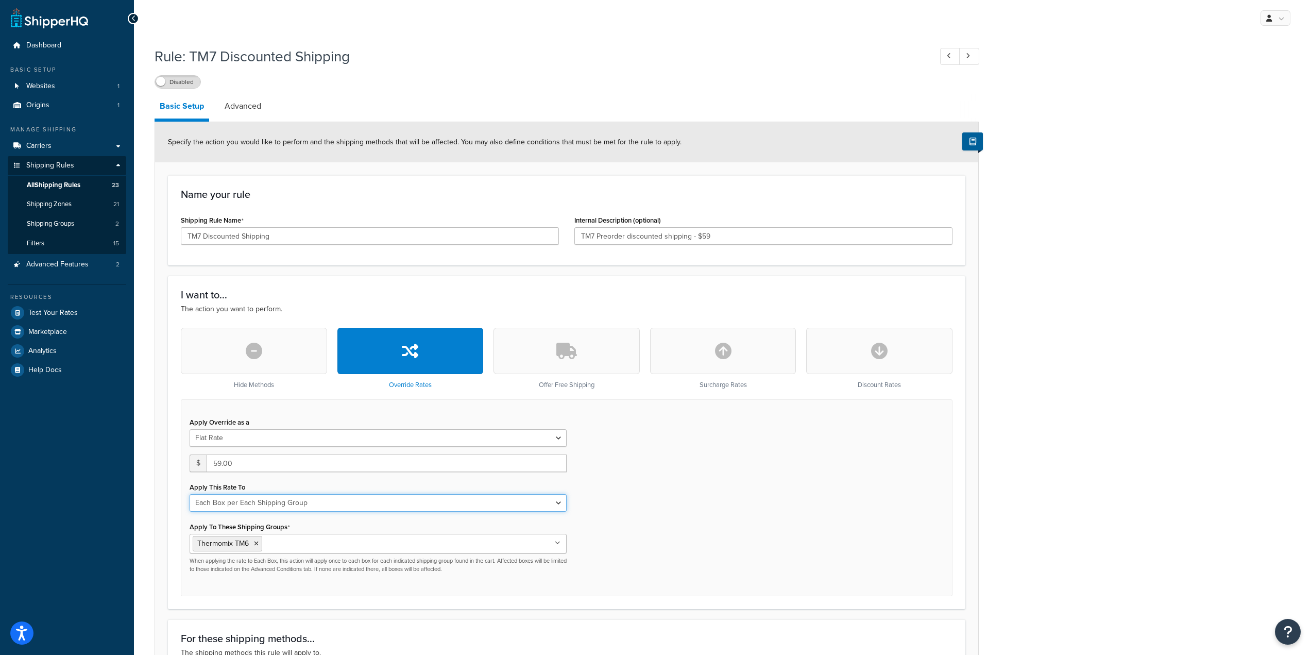
click at [298, 504] on select "Each Shipment in the Cart Each Shipping Group in the Cart Each Item within a Sh…" at bounding box center [378, 503] width 377 height 18
select select "CART"
click at [190, 495] on select "Each Shipment in the Cart Each Shipping Group in the Cart Each Item within a Sh…" at bounding box center [378, 503] width 377 height 18
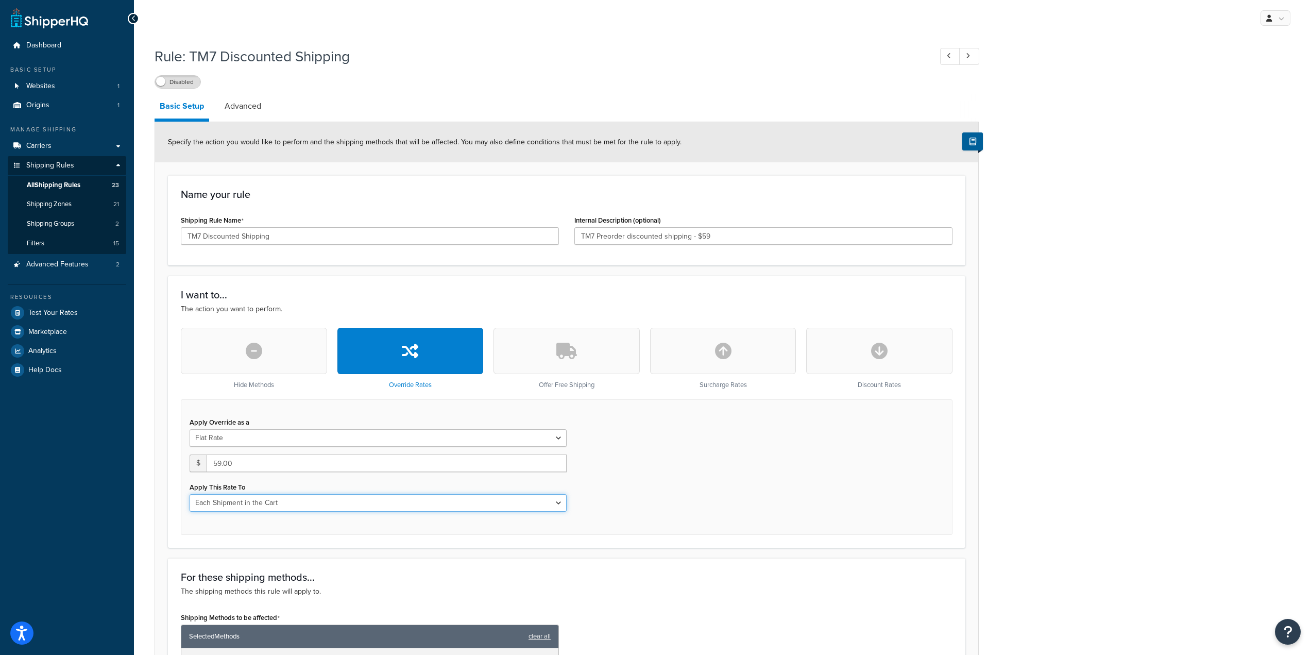
click at [267, 505] on select "Each Shipment in the Cart Each Shipping Group in the Cart Each Item within a Sh…" at bounding box center [378, 503] width 377 height 18
click at [319, 506] on select "Each Shipment in the Cart Each Shipping Group in the Cart Each Item within a Sh…" at bounding box center [378, 503] width 377 height 18
click at [190, 495] on select "Each Shipment in the Cart Each Shipping Group in the Cart Each Item within a Sh…" at bounding box center [378, 503] width 377 height 18
click at [501, 539] on div "I want to... The action you want to perform. Hide Methods Override Rates Offer …" at bounding box center [566, 412] width 797 height 272
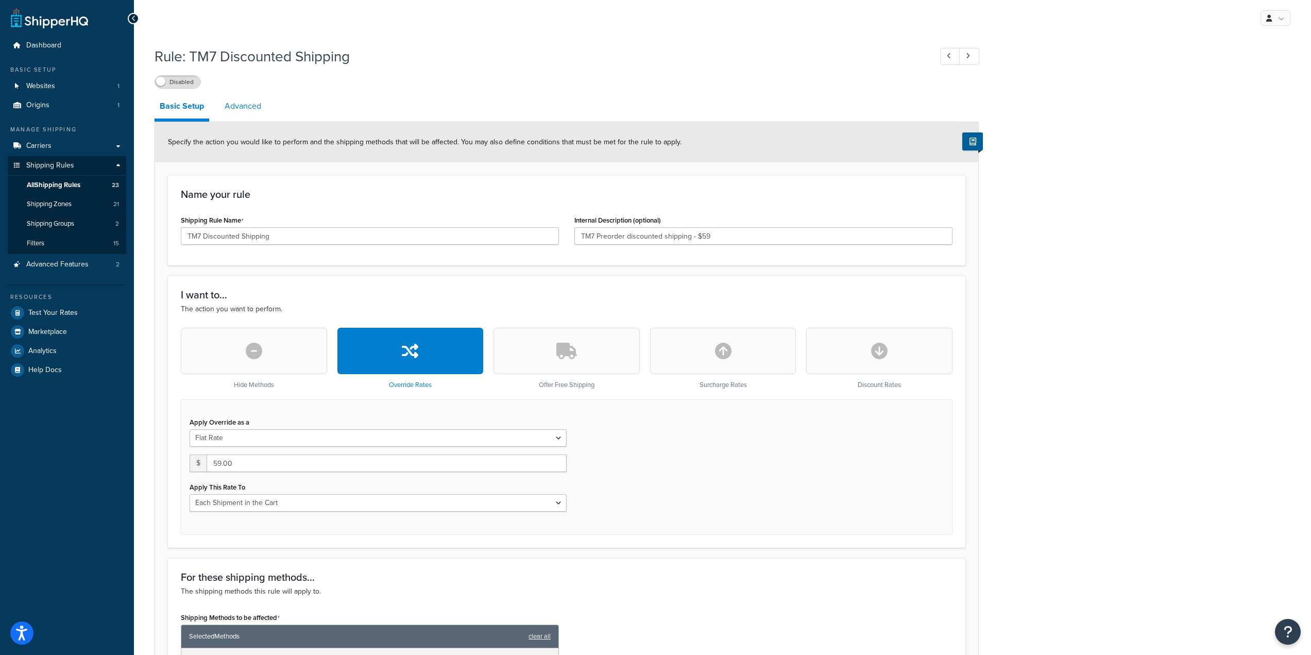
click at [234, 102] on link "Advanced" at bounding box center [242, 106] width 47 height 25
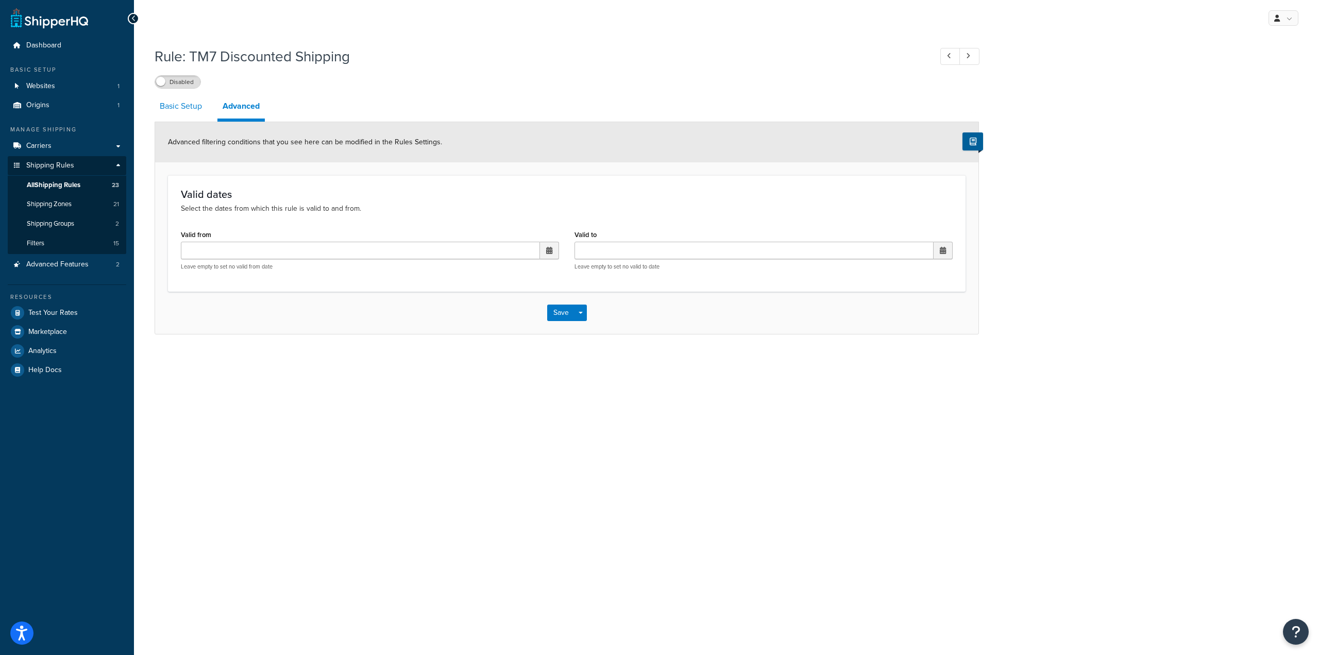
click at [194, 105] on link "Basic Setup" at bounding box center [181, 106] width 53 height 25
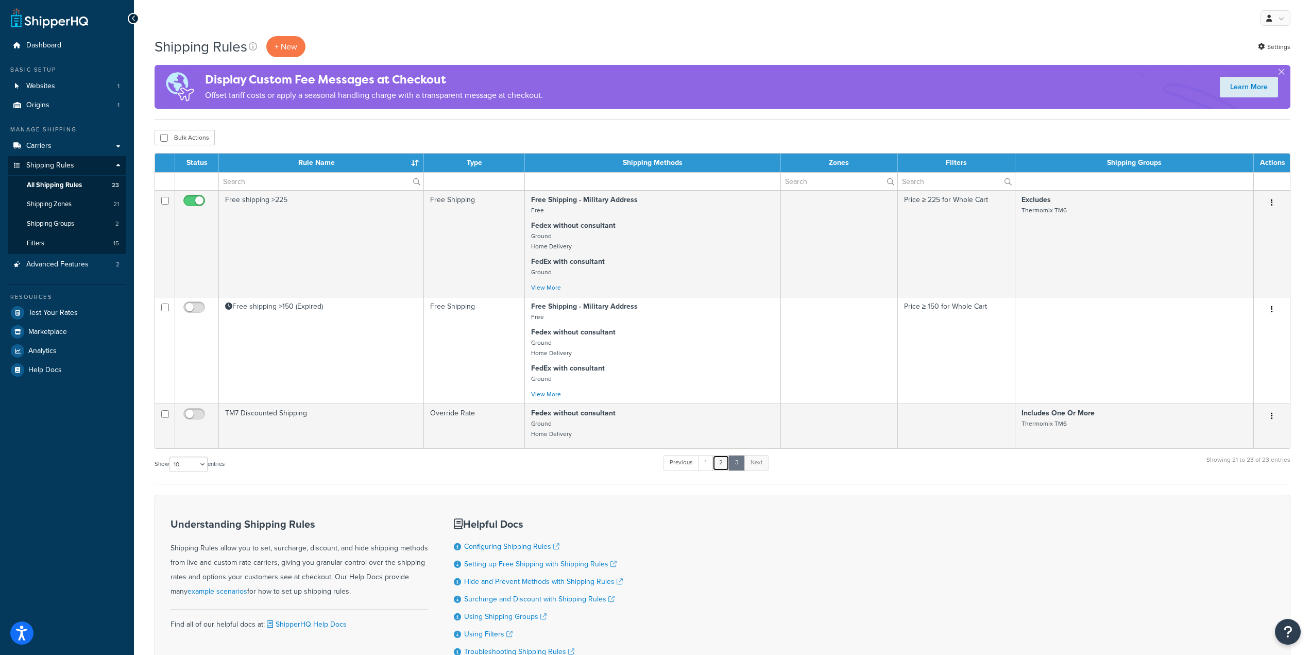
click at [721, 466] on link "2" at bounding box center [720, 462] width 17 height 15
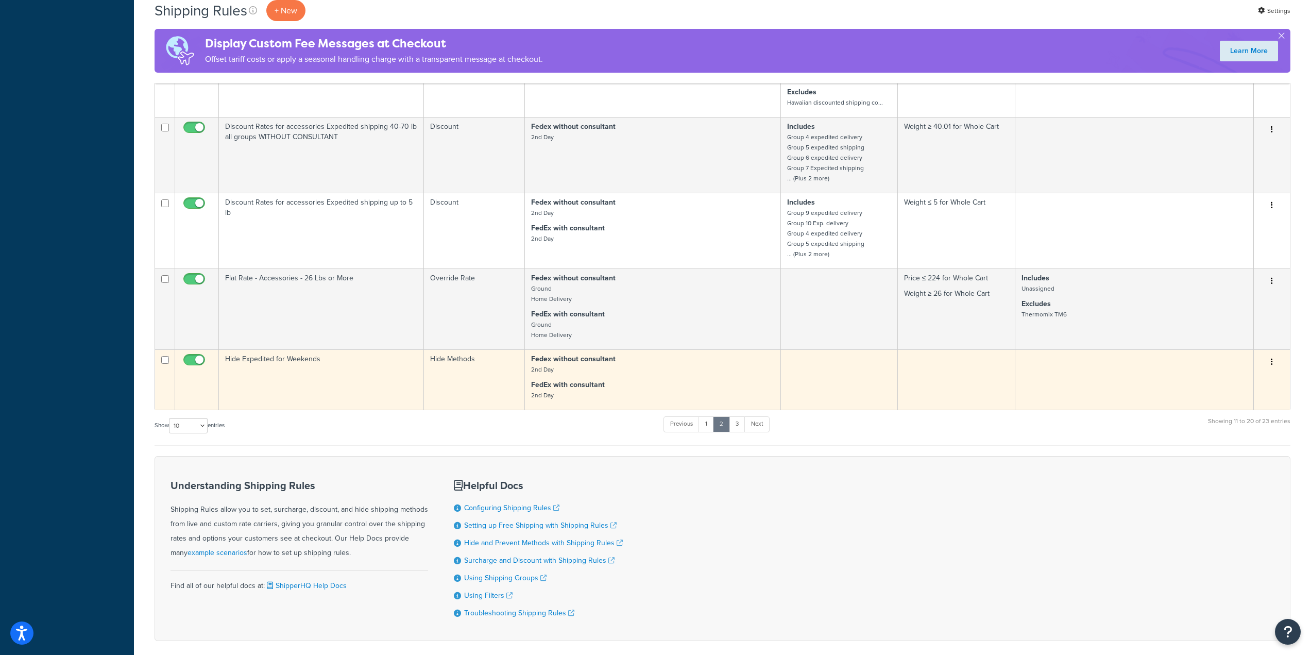
scroll to position [435, 0]
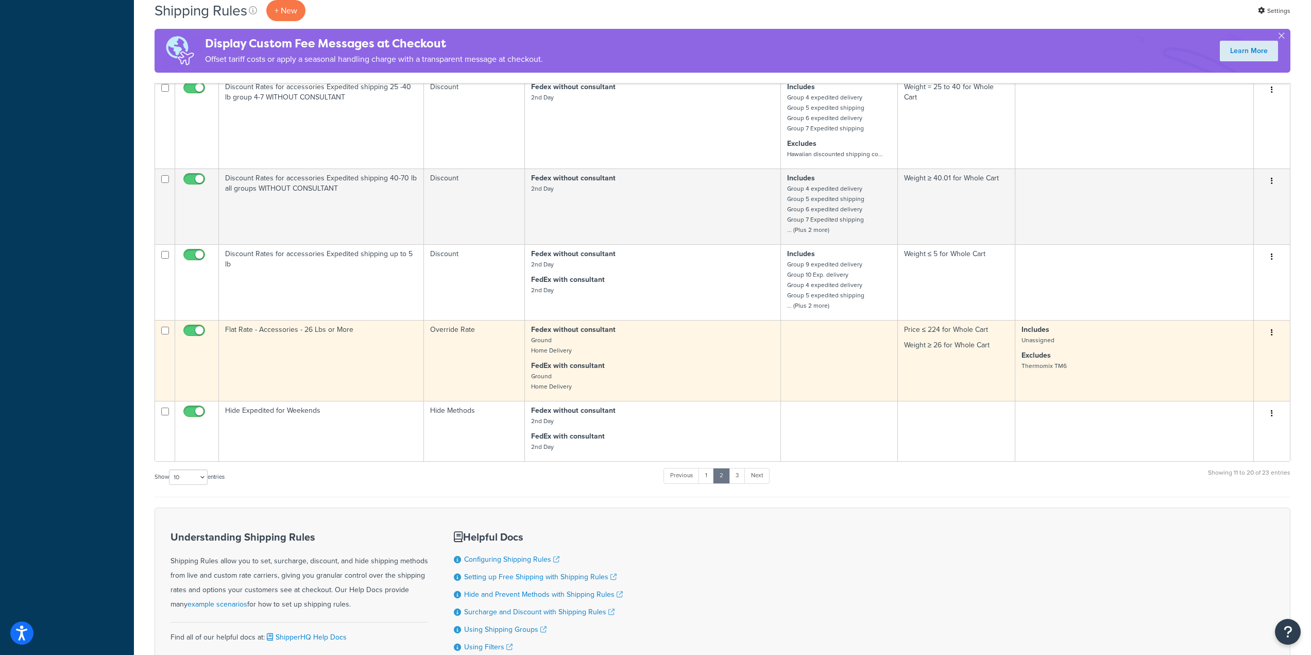
drag, startPoint x: 269, startPoint y: 330, endPoint x: 231, endPoint y: 328, distance: 38.2
click at [231, 328] on td "Flat Rate - Accessories - 26 Lbs or More" at bounding box center [321, 360] width 205 height 81
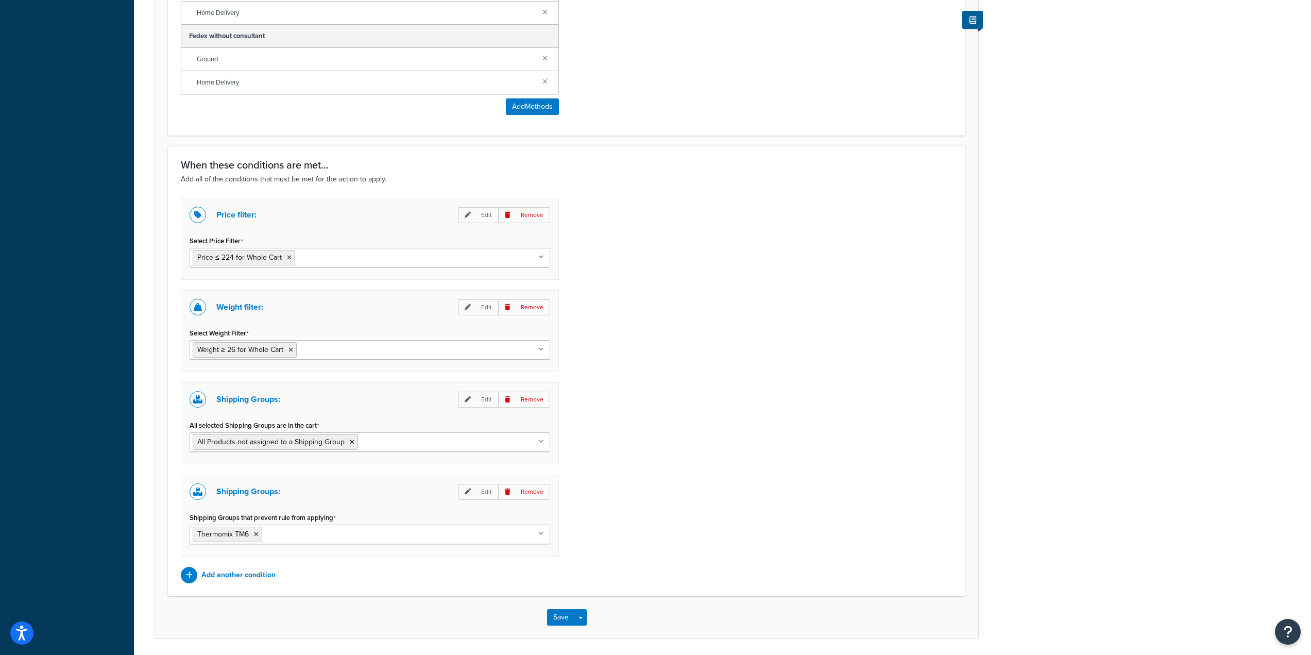
scroll to position [721, 0]
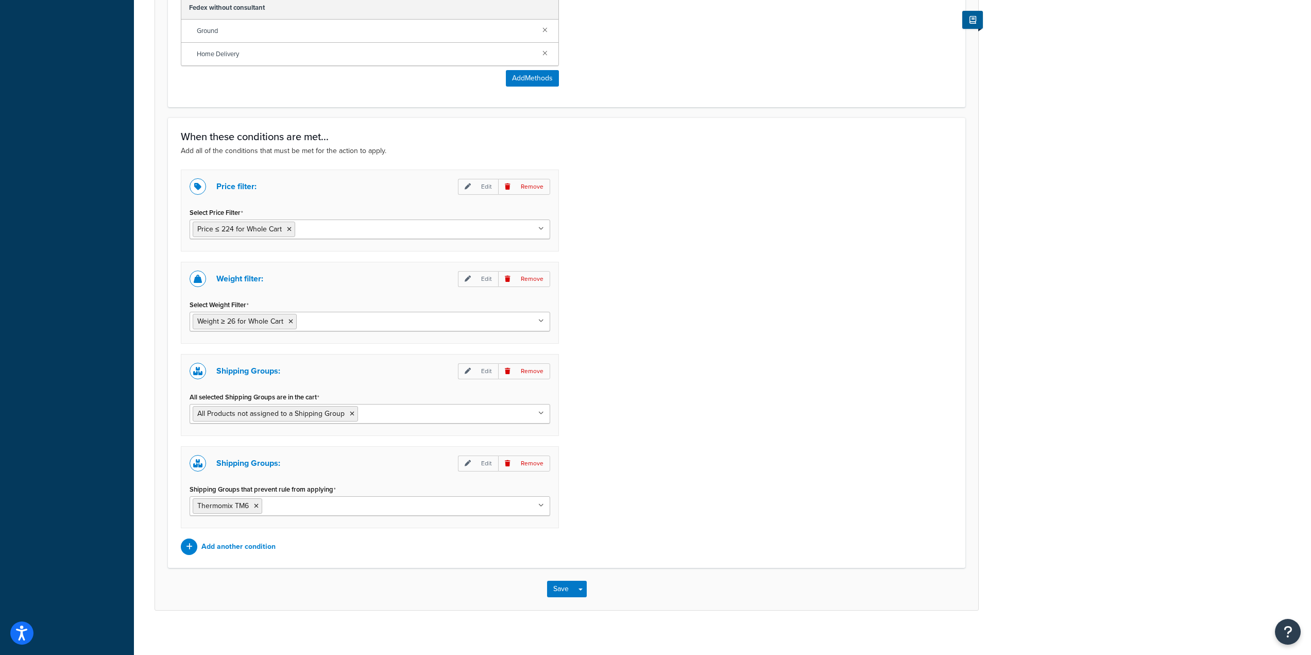
click at [909, 311] on div "Price filter: Edit Remove Select Price Filter Price ≤ 224 for Whole Cart Price …" at bounding box center [566, 361] width 787 height 385
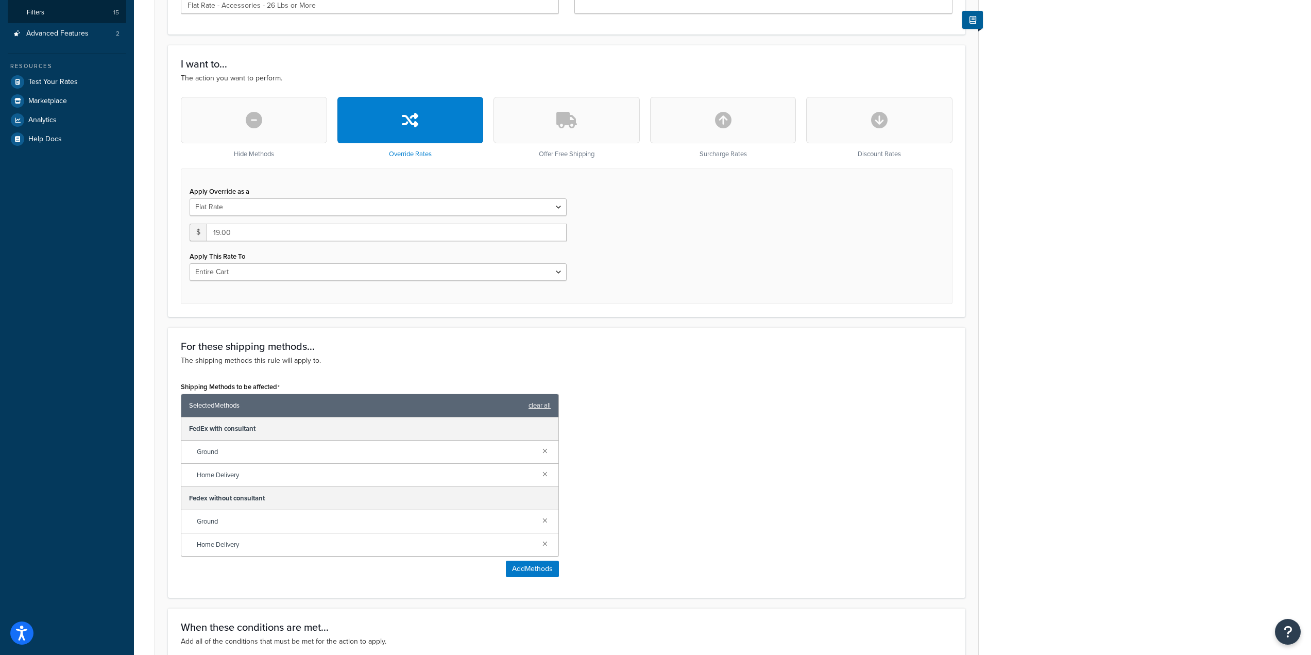
scroll to position [206, 0]
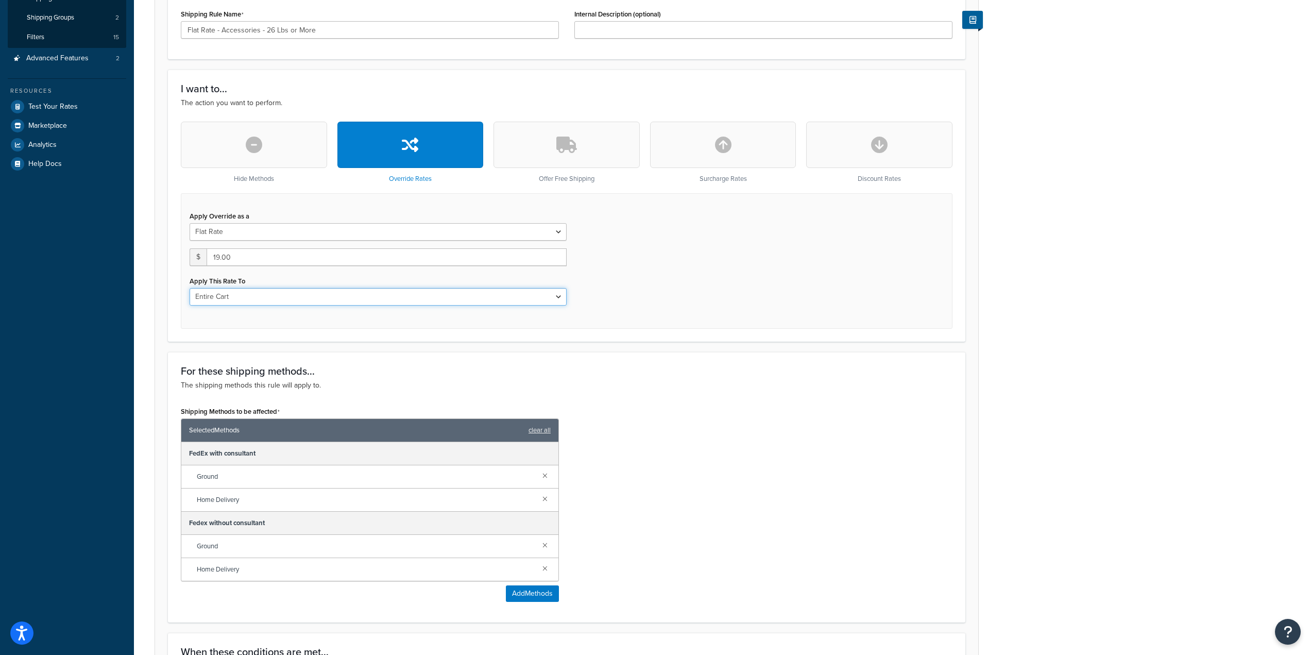
click at [311, 301] on select "Entire Cart Each Shipment in the Cart Each Shipping Group in the Cart Each Item…" at bounding box center [378, 297] width 377 height 18
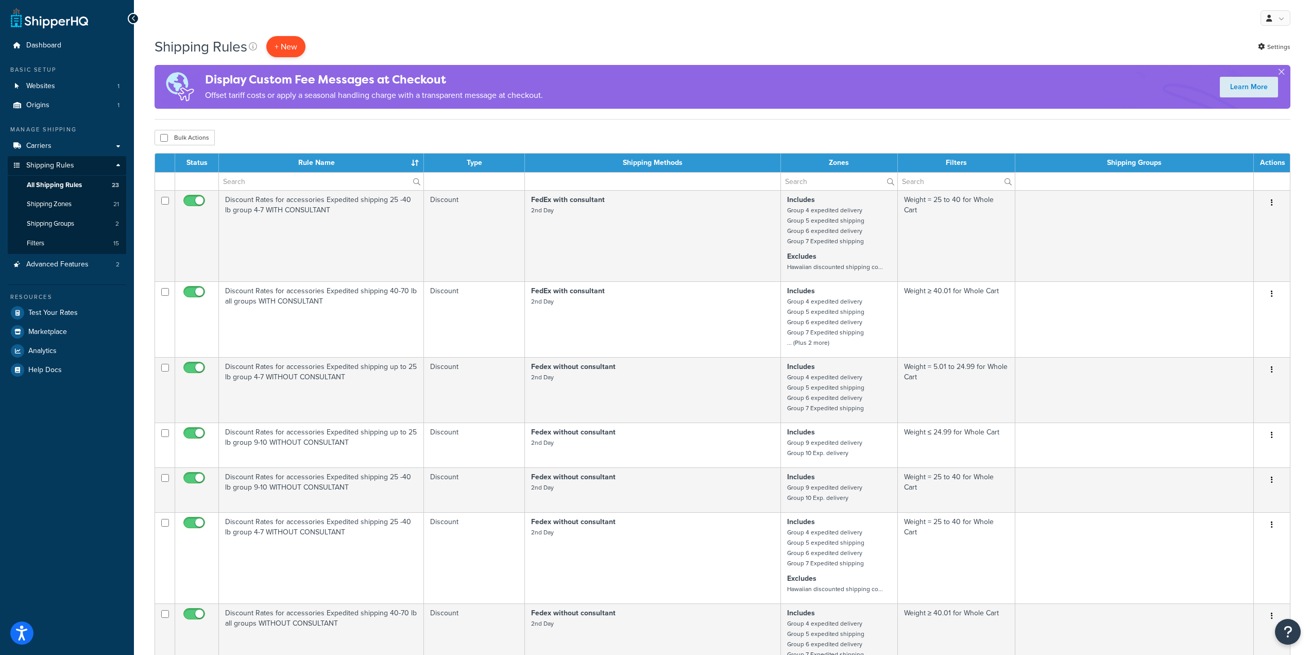
click at [289, 39] on p "+ New" at bounding box center [285, 46] width 39 height 21
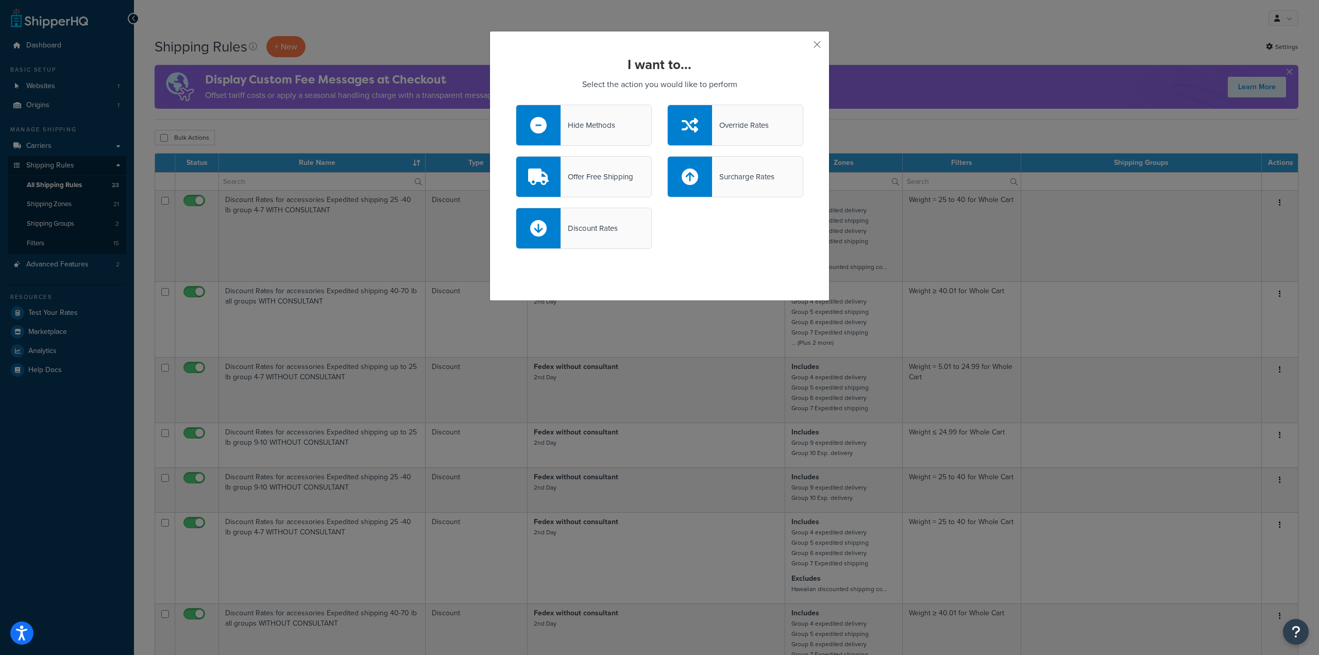
click at [721, 131] on div "Override Rates" at bounding box center [740, 125] width 57 height 14
click at [0, 0] on input "Override Rates" at bounding box center [0, 0] width 0 height 0
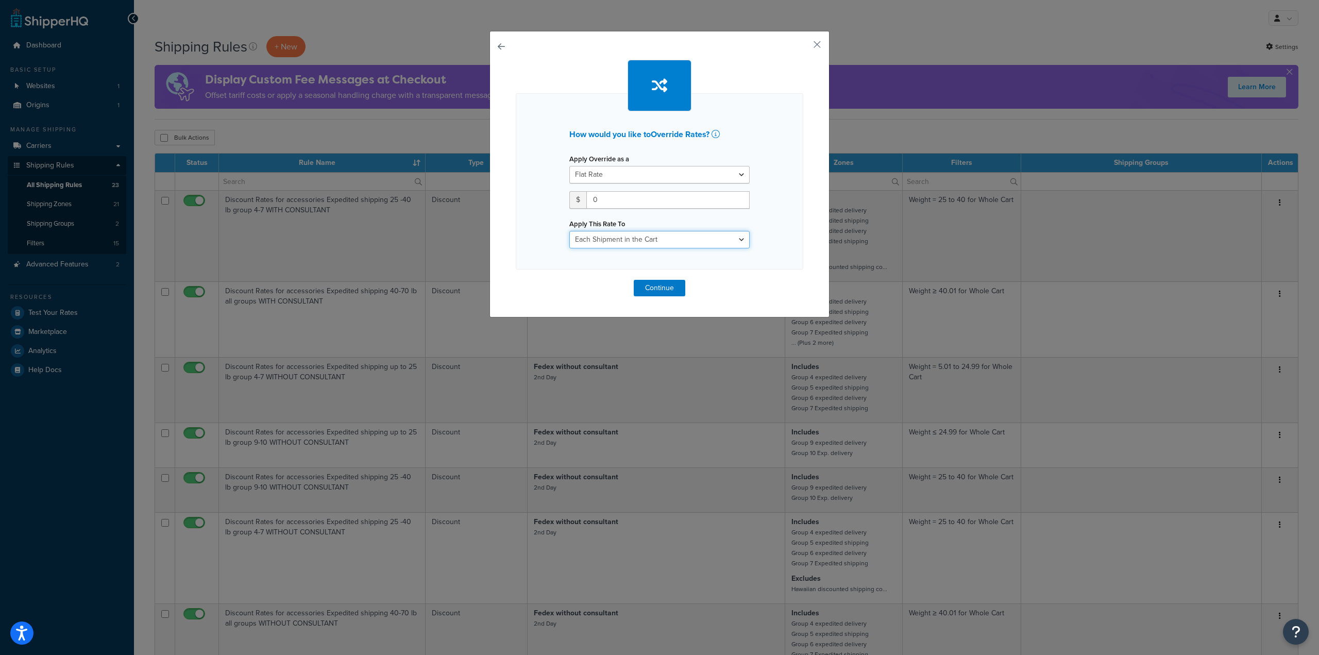
click at [646, 246] on select "Each Shipment in the Cart Each Shipping Group in the Cart Each Item within a Sh…" at bounding box center [659, 240] width 180 height 18
click at [643, 244] on select "Each Shipment in the Cart Each Shipping Group in the Cart Each Item within a Sh…" at bounding box center [659, 240] width 180 height 18
click at [803, 47] on button "button" at bounding box center [802, 48] width 3 height 3
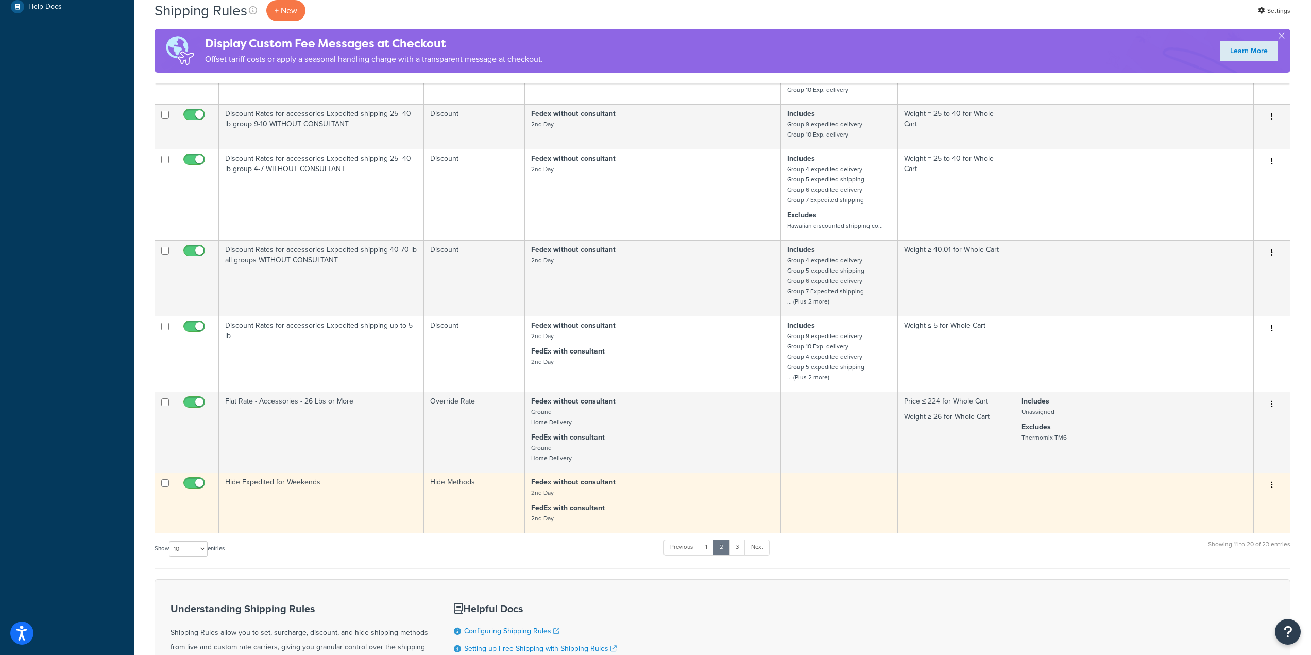
scroll to position [412, 0]
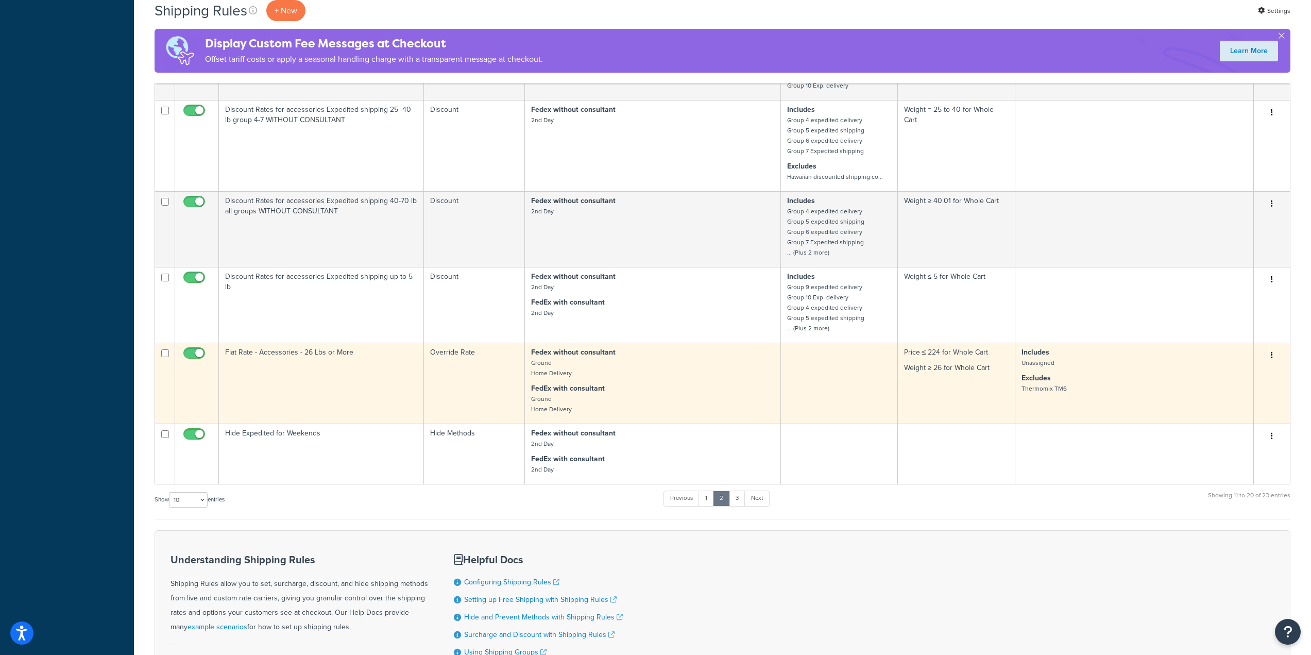
click at [1271, 354] on icon "button" at bounding box center [1272, 354] width 2 height 7
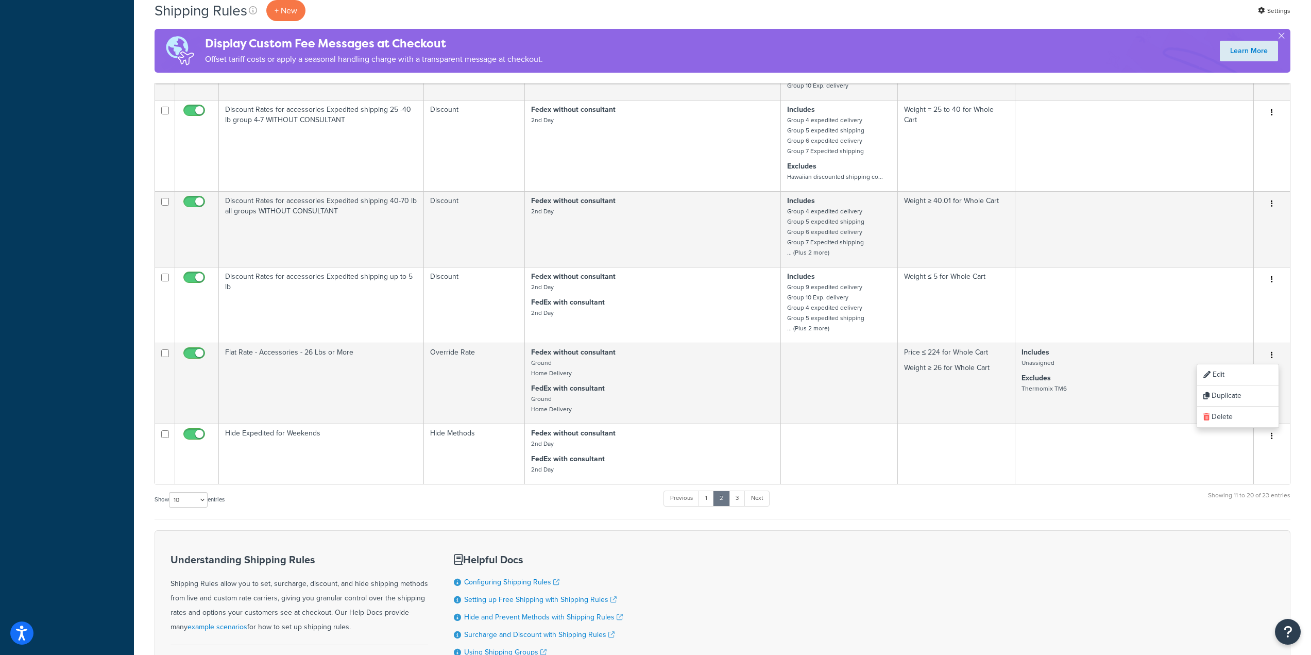
click at [315, 505] on div "Show 10 15 25 50 100 1000 entries Previous 1 2 3 Next Showing 11 to 20 of 23 en…" at bounding box center [723, 504] width 1136 height 30
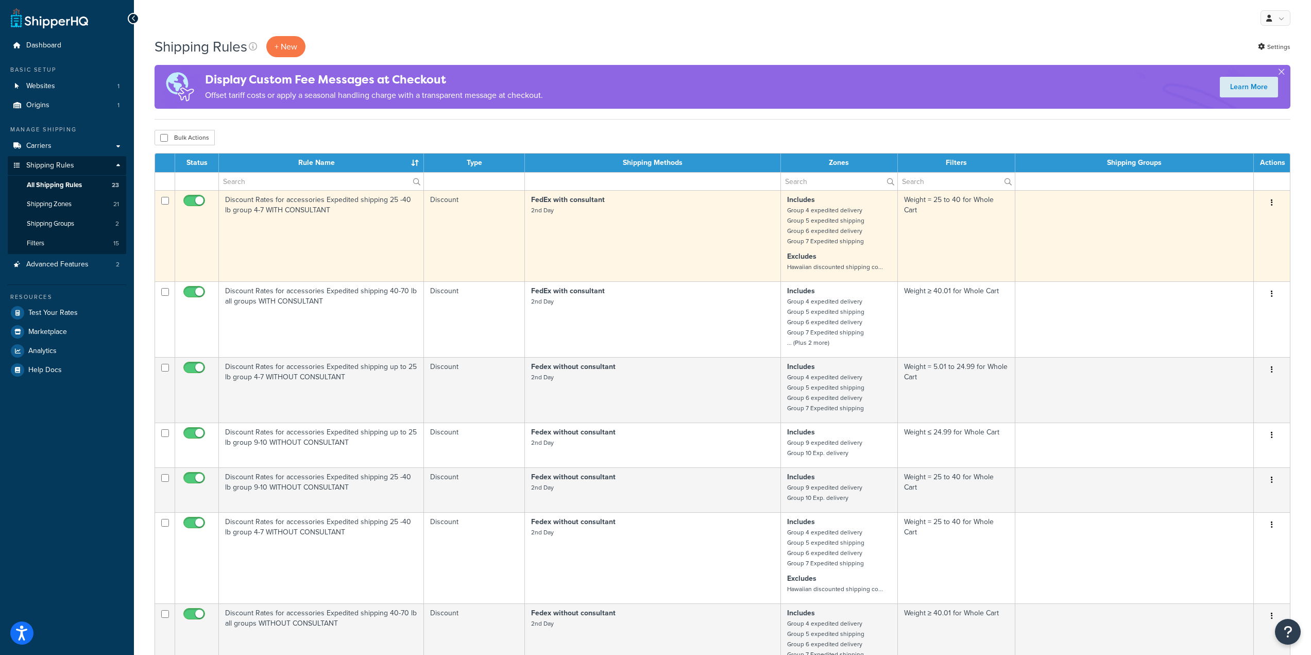
scroll to position [52, 0]
